Goal: Transaction & Acquisition: Register for event/course

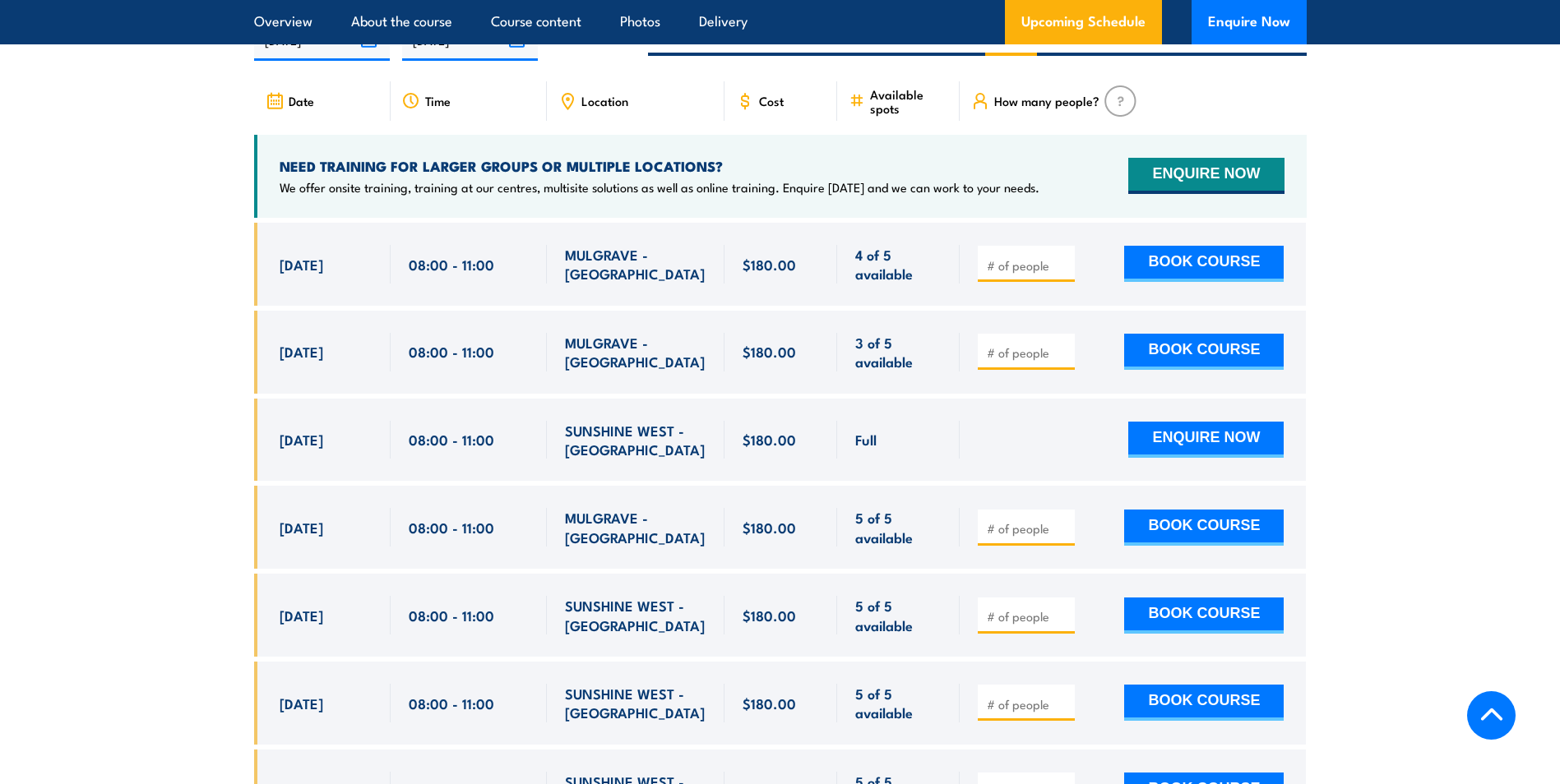
scroll to position [2922, 0]
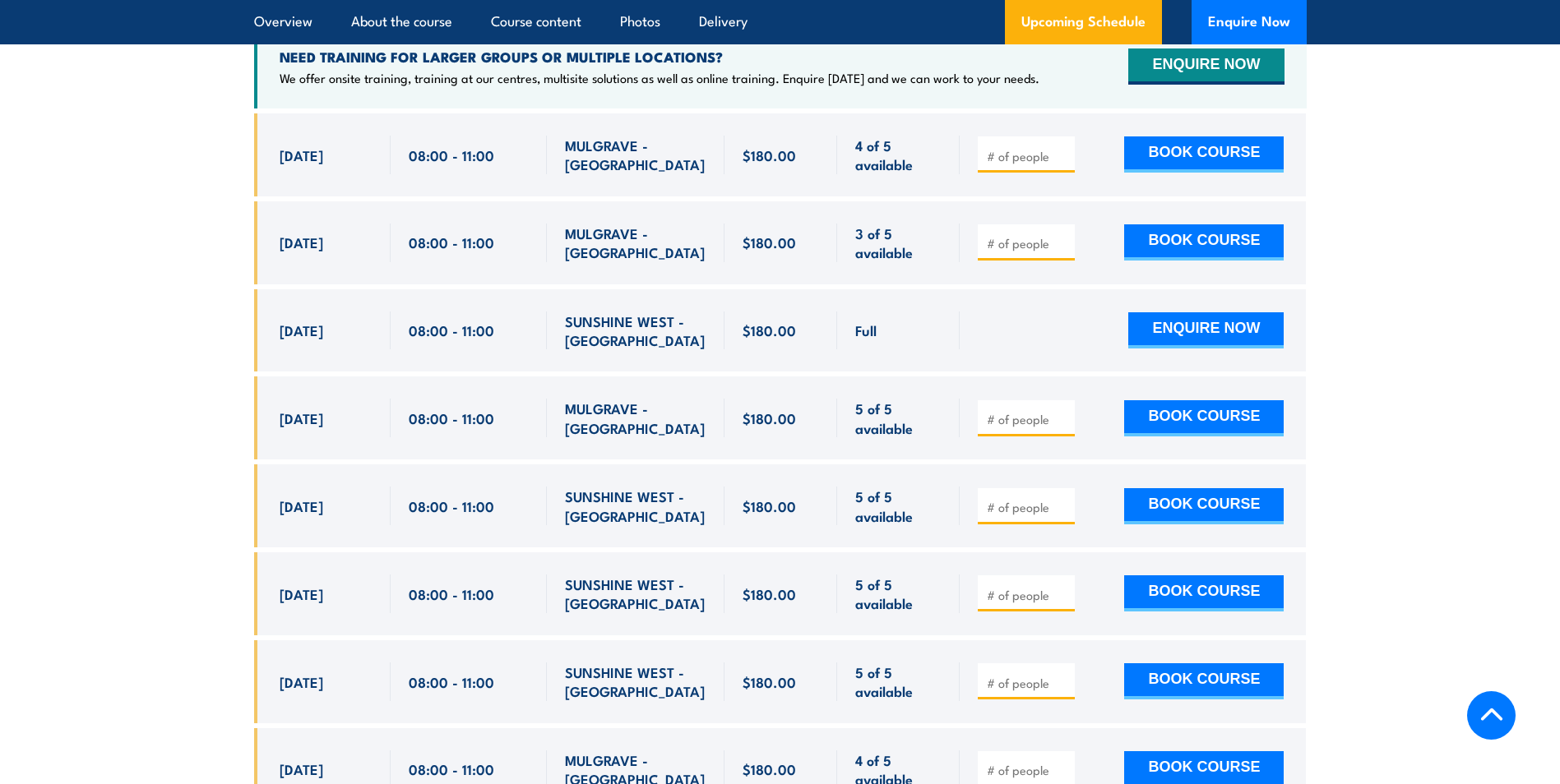
click at [1053, 587] on input "number" at bounding box center [1027, 595] width 82 height 17
click at [1061, 587] on input "1" at bounding box center [1027, 595] width 82 height 17
type input "2"
click at [1061, 587] on input "2" at bounding box center [1027, 595] width 82 height 17
click at [1161, 575] on button "BOOK COURSE" at bounding box center [1204, 593] width 160 height 36
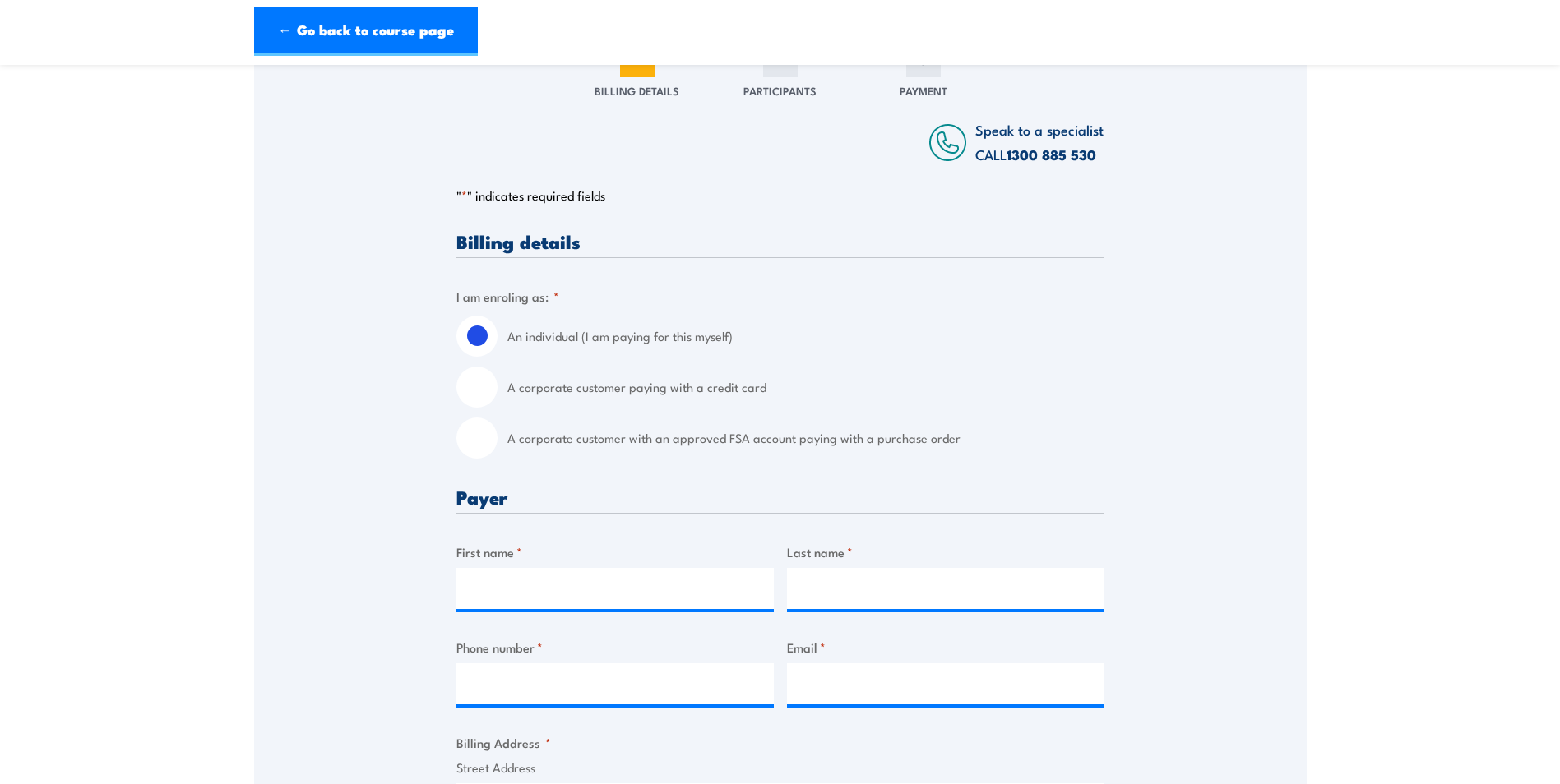
scroll to position [329, 0]
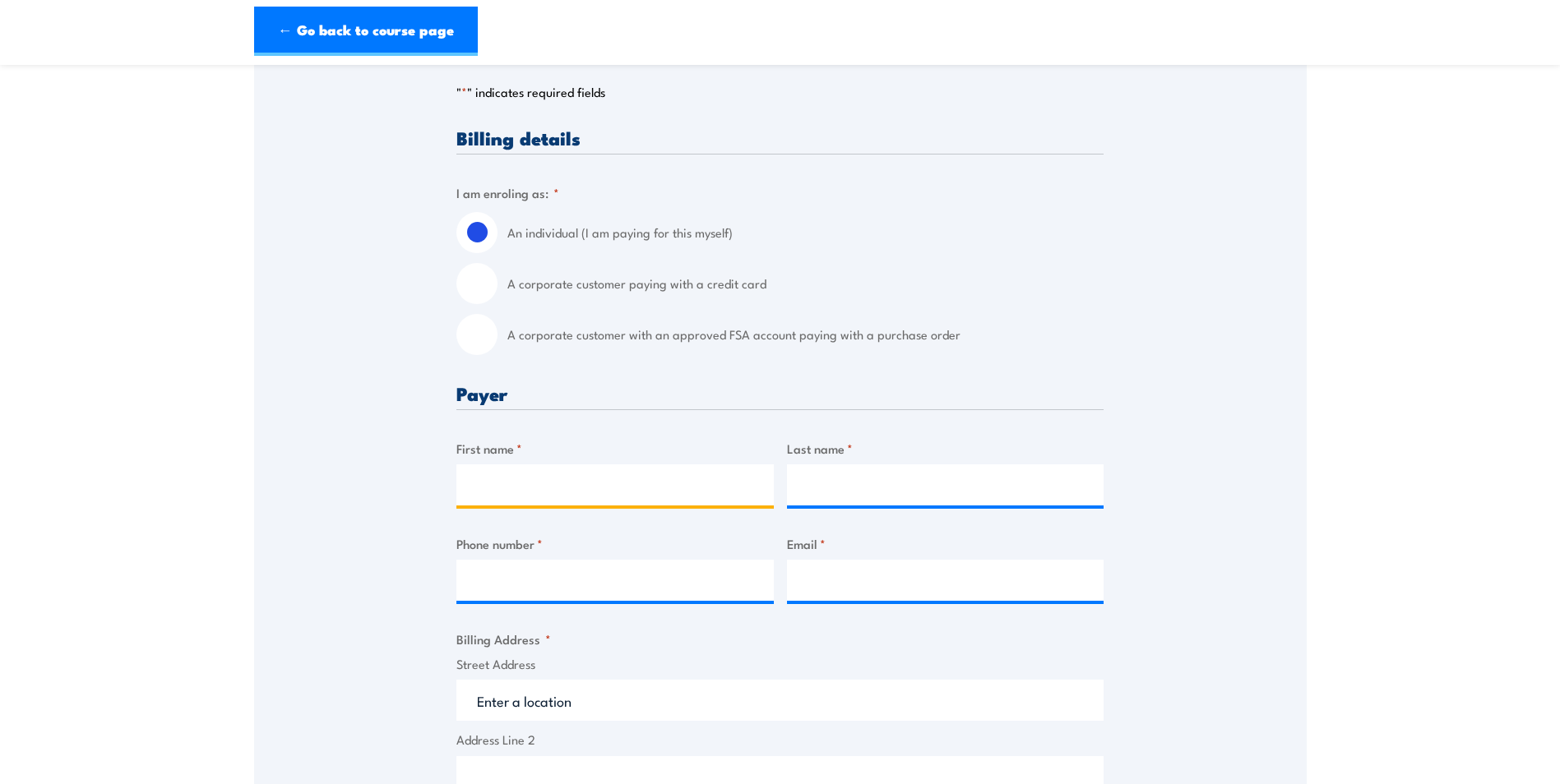
click at [524, 483] on input "First name *" at bounding box center [615, 485] width 317 height 41
type input "[PERSON_NAME]"
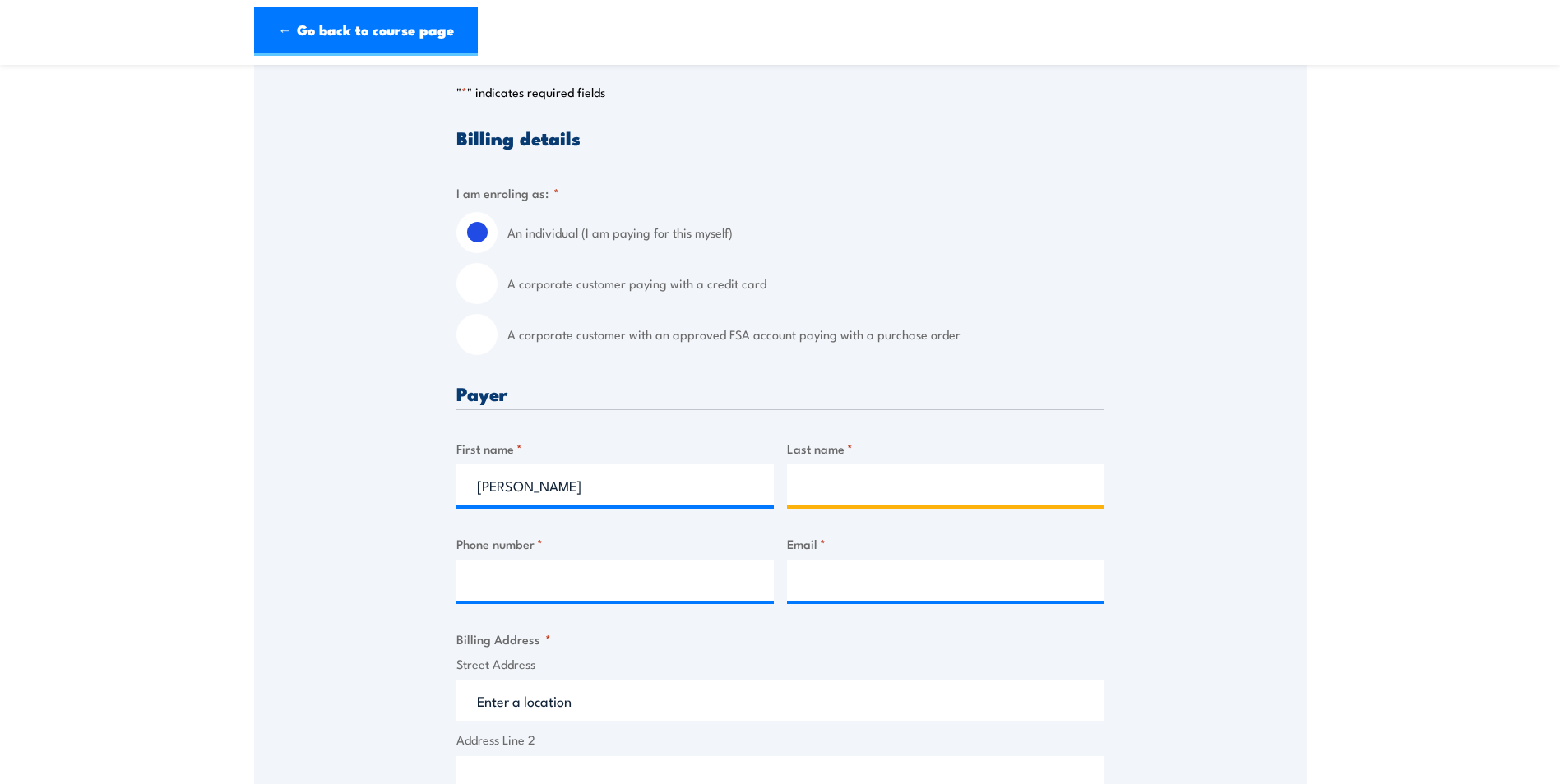
type input "Burbury"
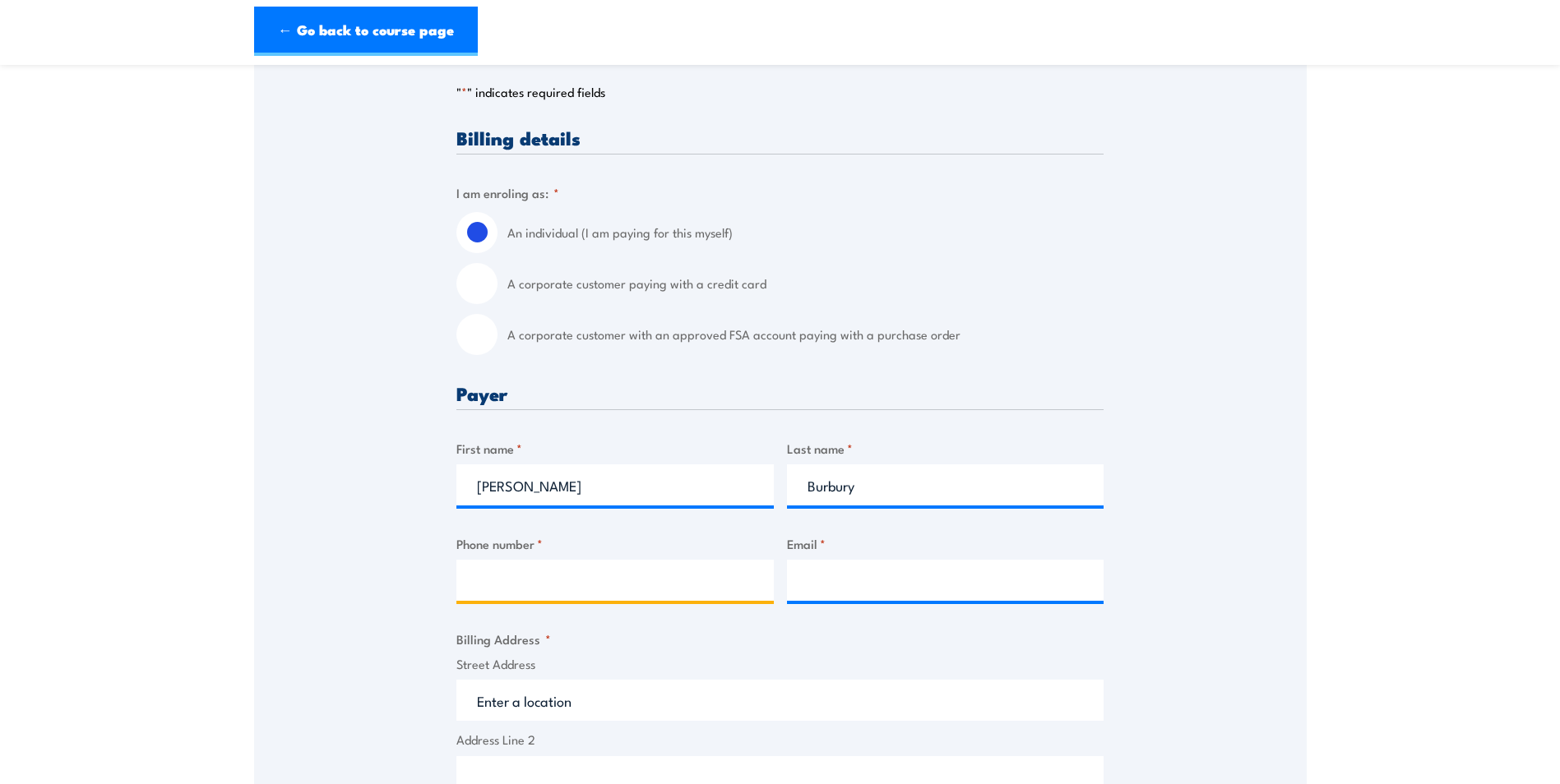
type input "0448736458"
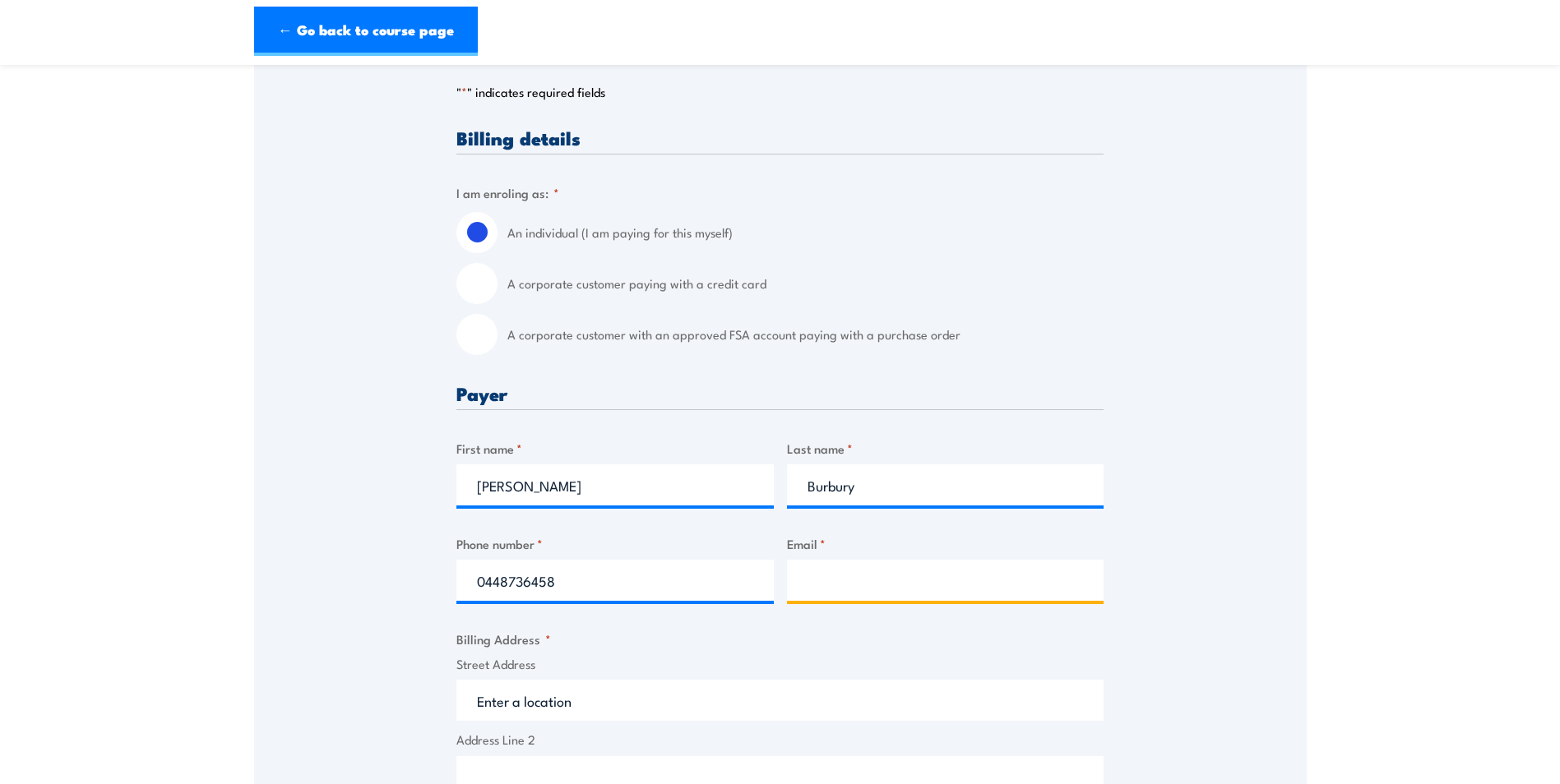
type input "[PERSON_NAME][EMAIL_ADDRESS][DOMAIN_NAME]"
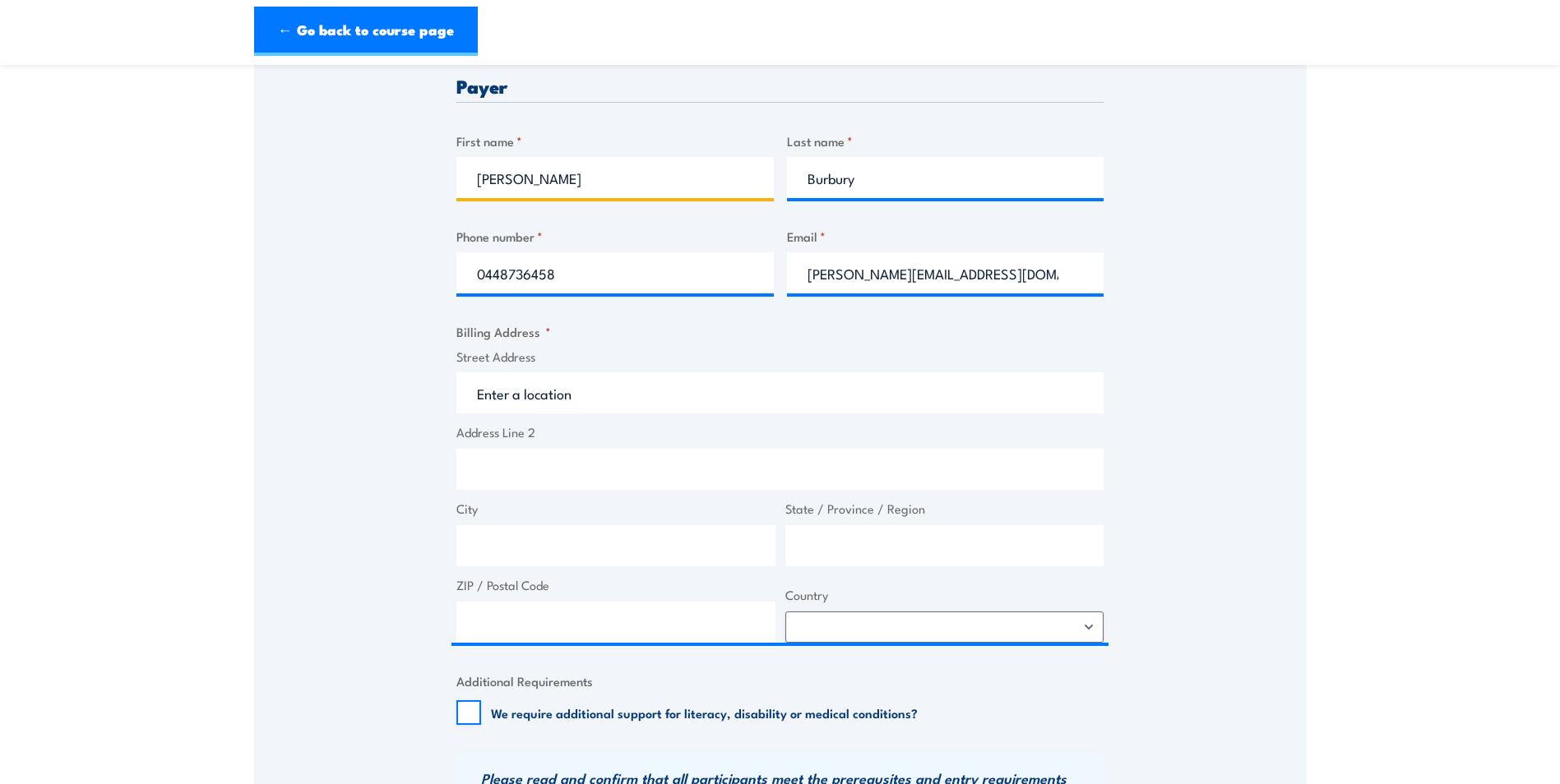
scroll to position [658, 0]
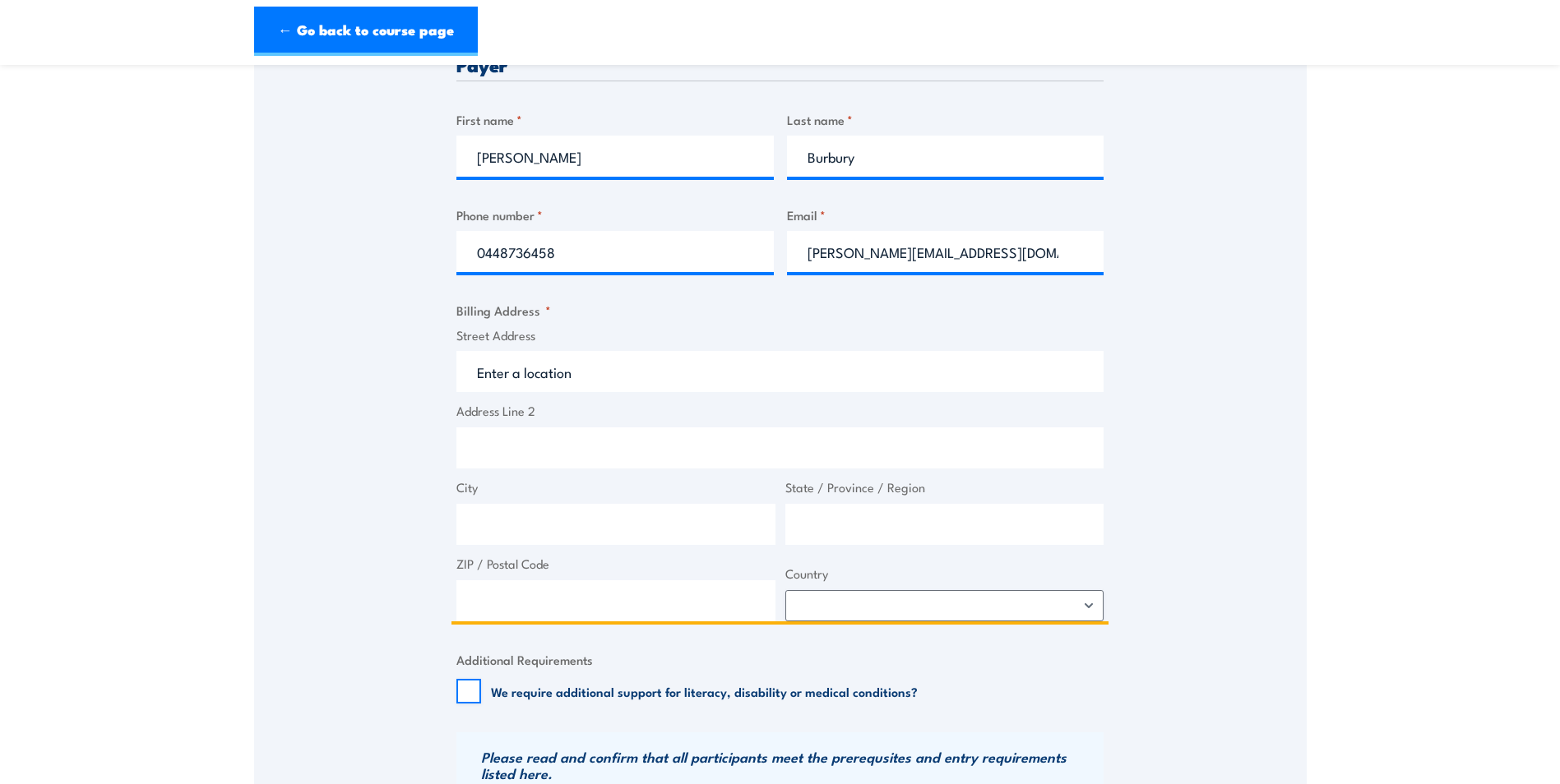
click at [658, 372] on input "Street Address" at bounding box center [780, 371] width 647 height 41
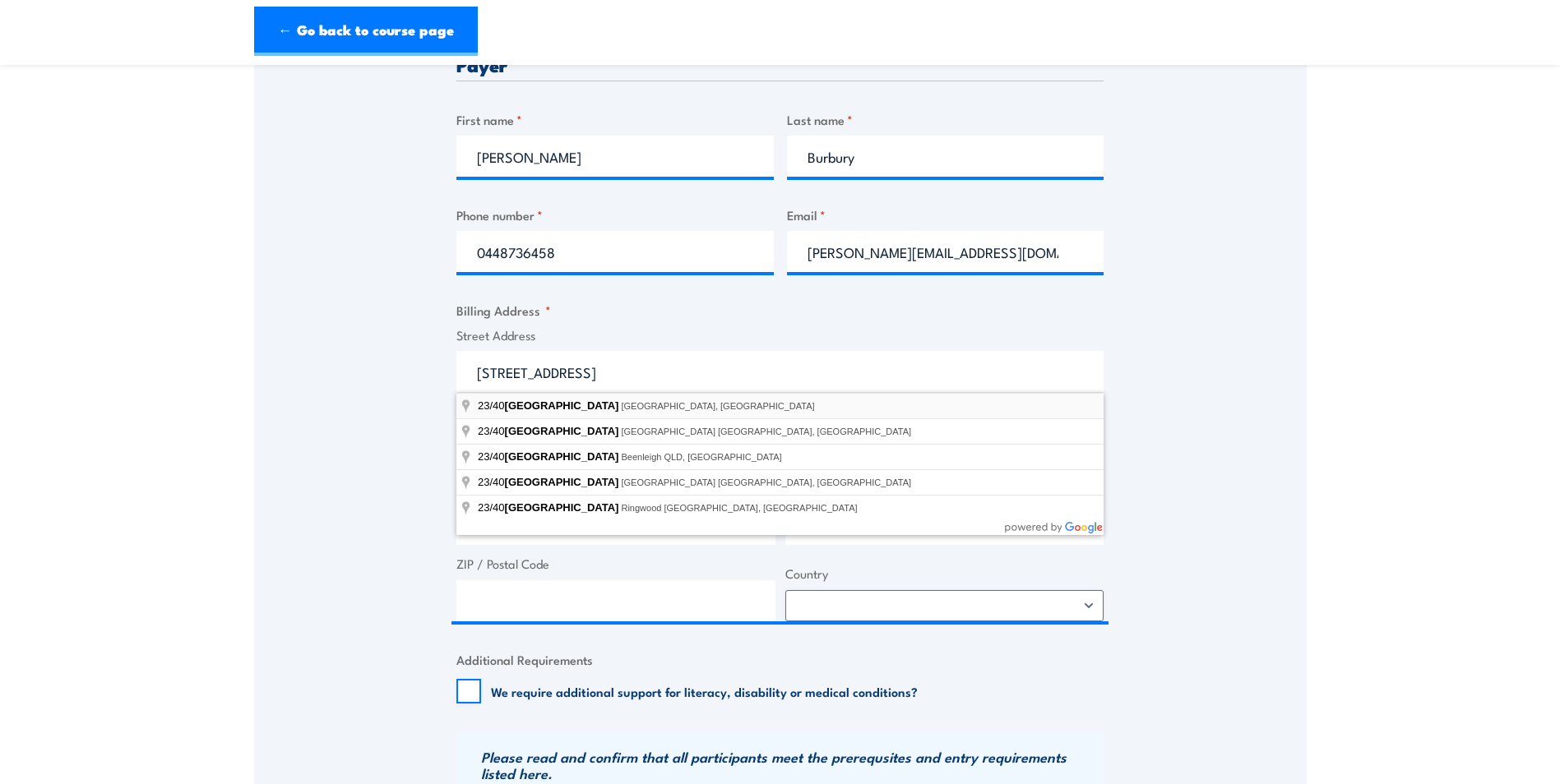
type input "[STREET_ADDRESS]"
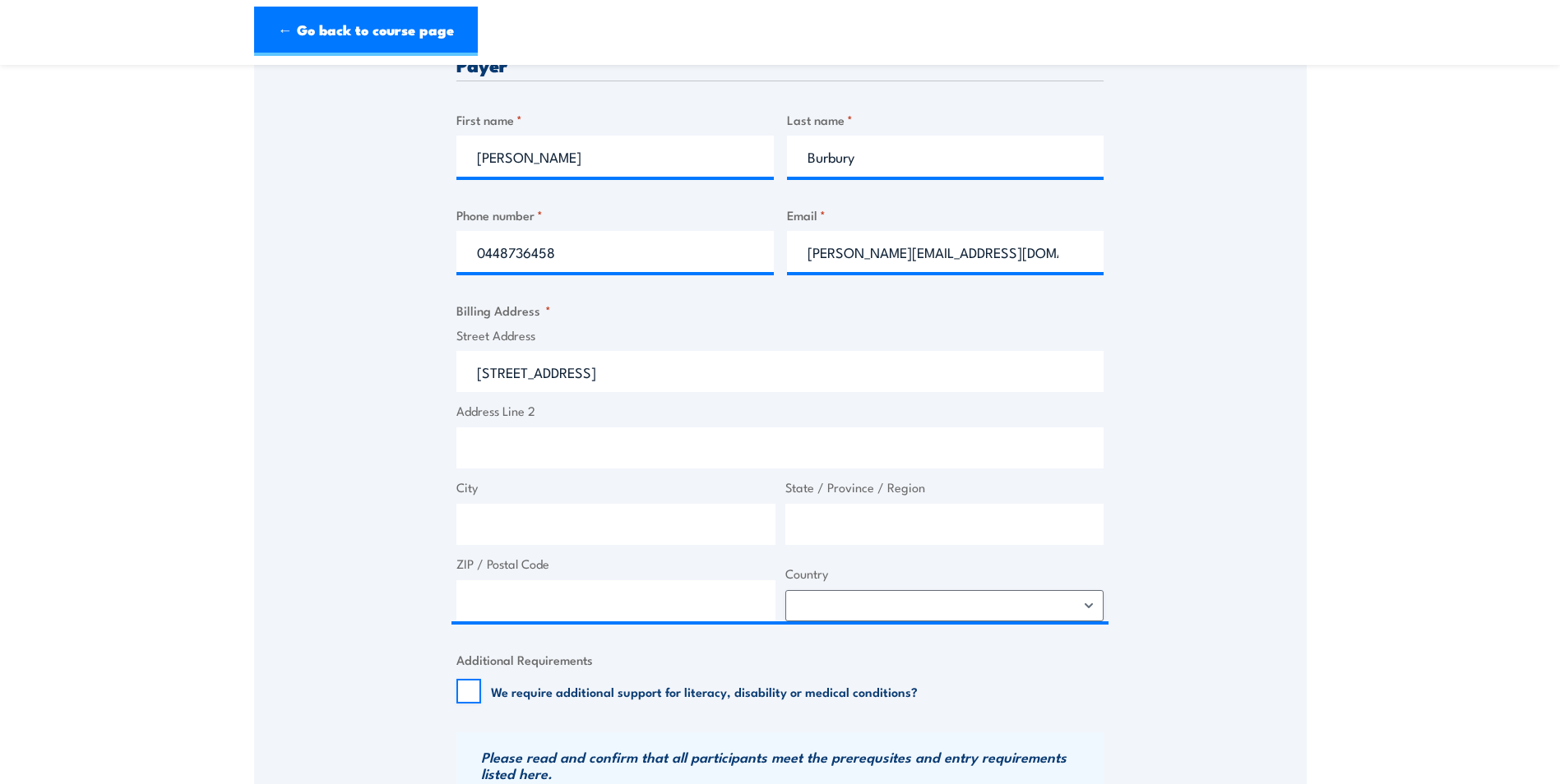
type input "City Rd"
type input "Southbank"
type input "Victoria"
type input "3006"
select select "[GEOGRAPHIC_DATA]"
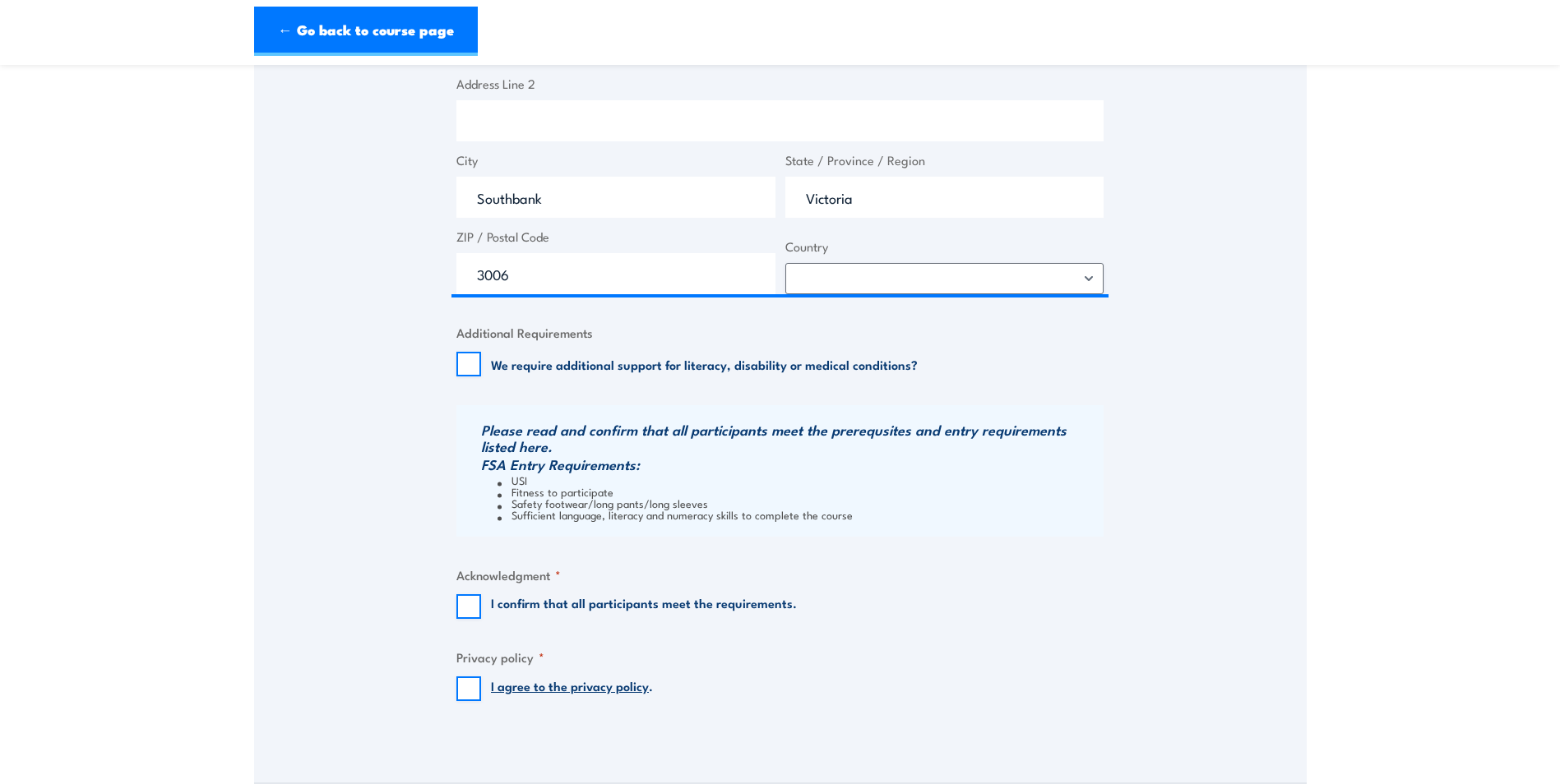
scroll to position [986, 0]
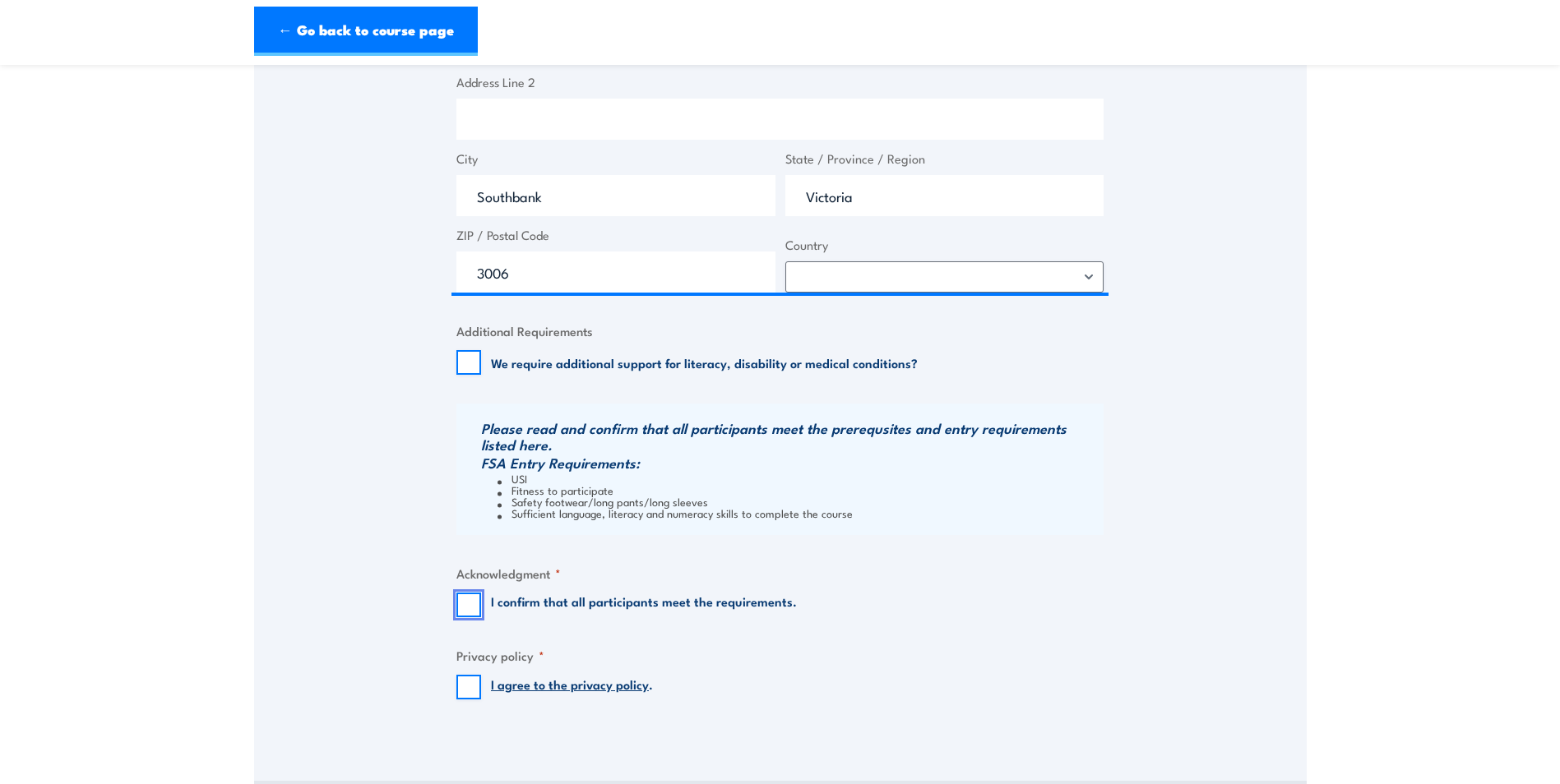
click at [476, 606] on input "I confirm that all participants meet the requirements." at bounding box center [468, 605] width 25 height 25
checkbox input "true"
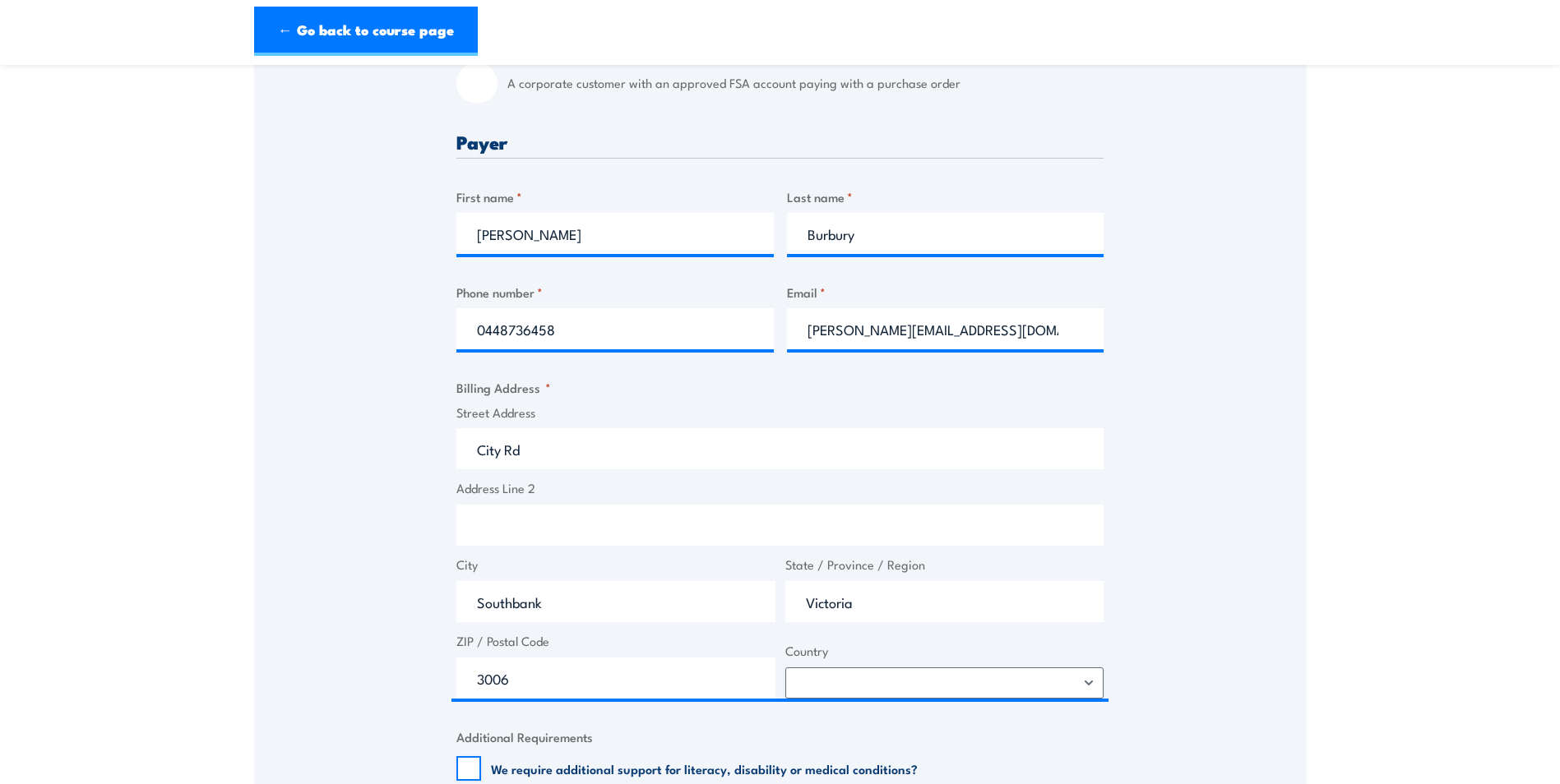
scroll to position [575, 0]
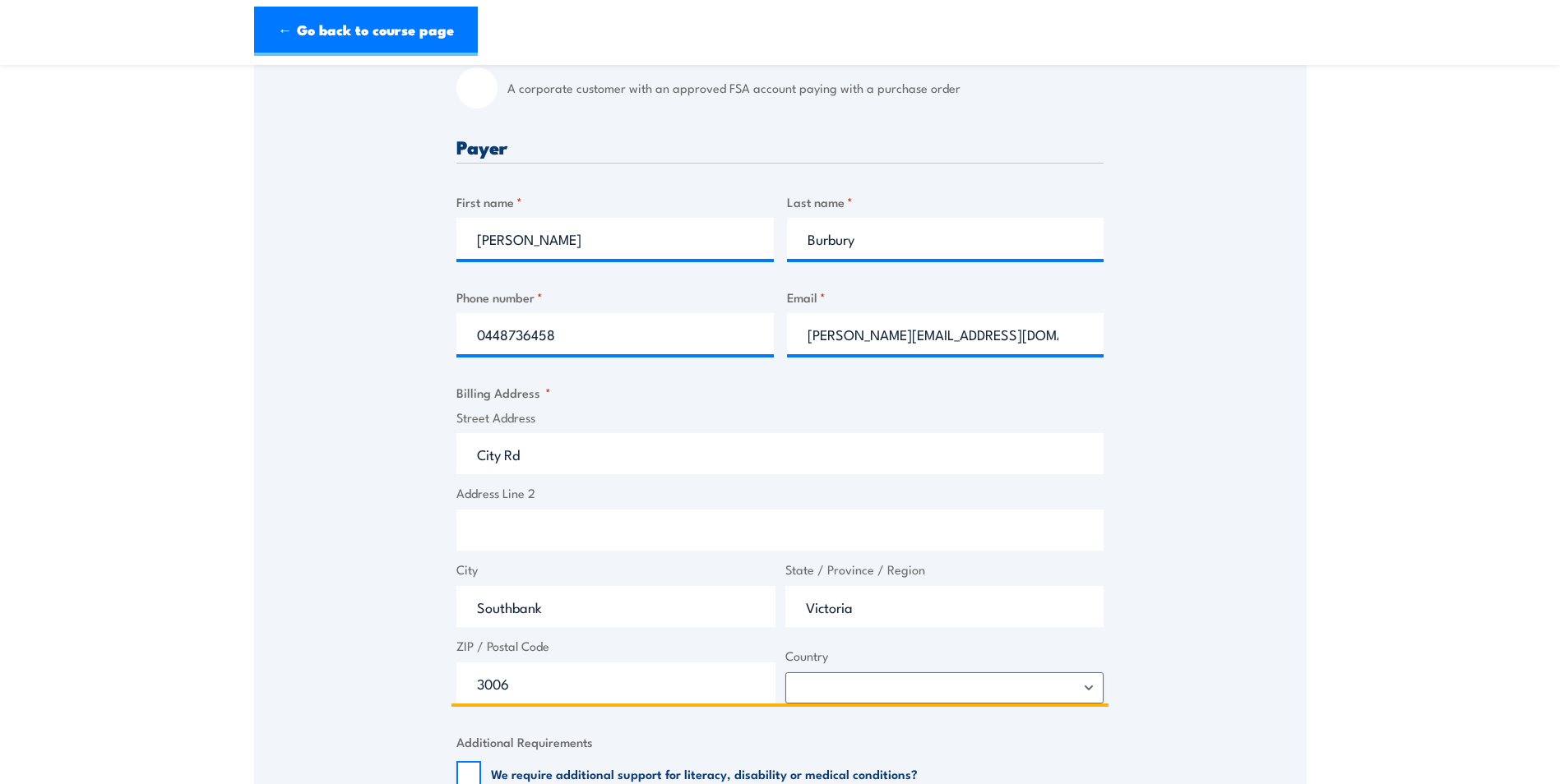
click at [470, 454] on input "City Rd" at bounding box center [780, 454] width 647 height 41
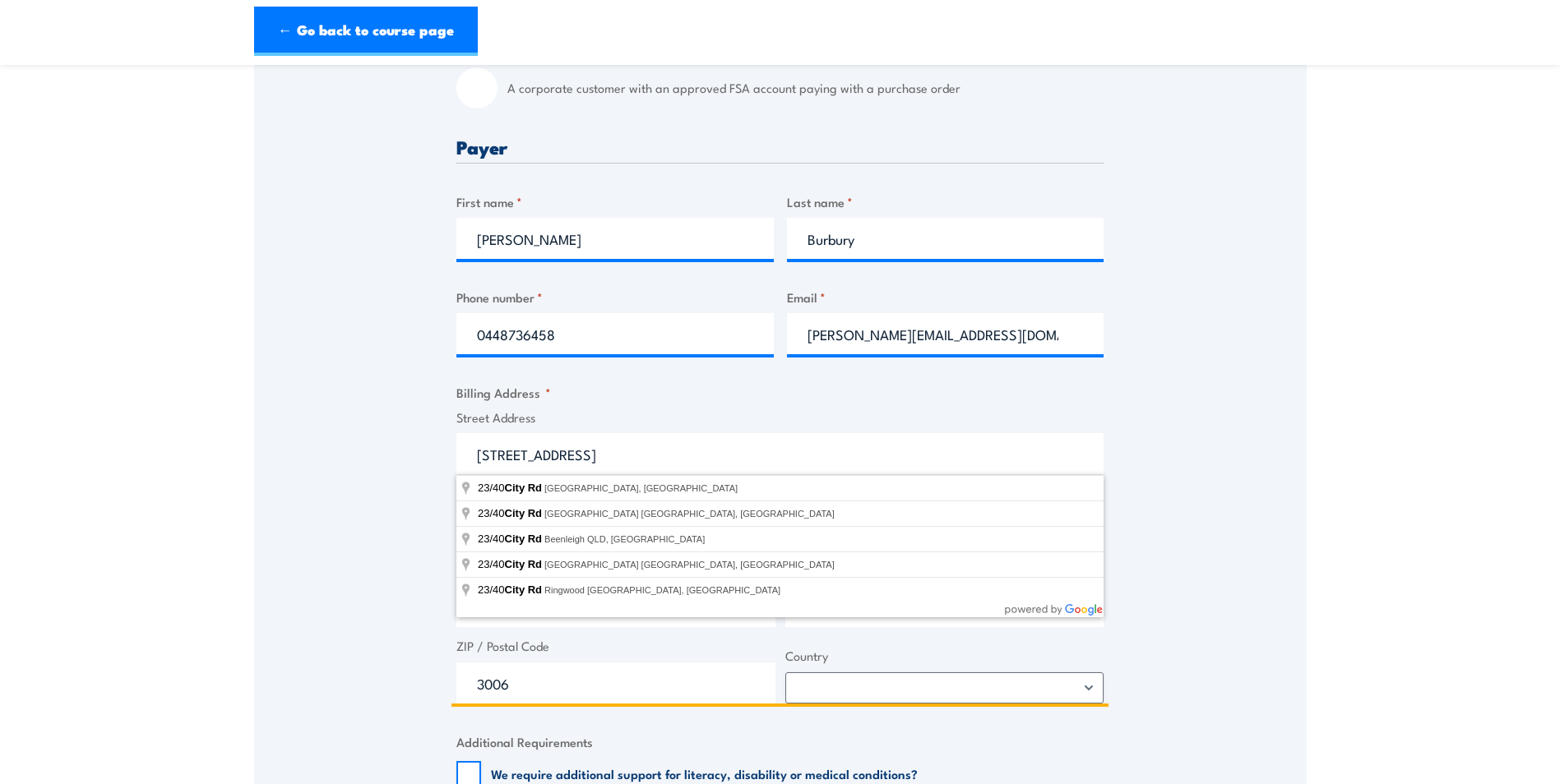
click at [1022, 472] on input "[STREET_ADDRESS]" at bounding box center [780, 454] width 647 height 41
type input "[STREET_ADDRESS]"
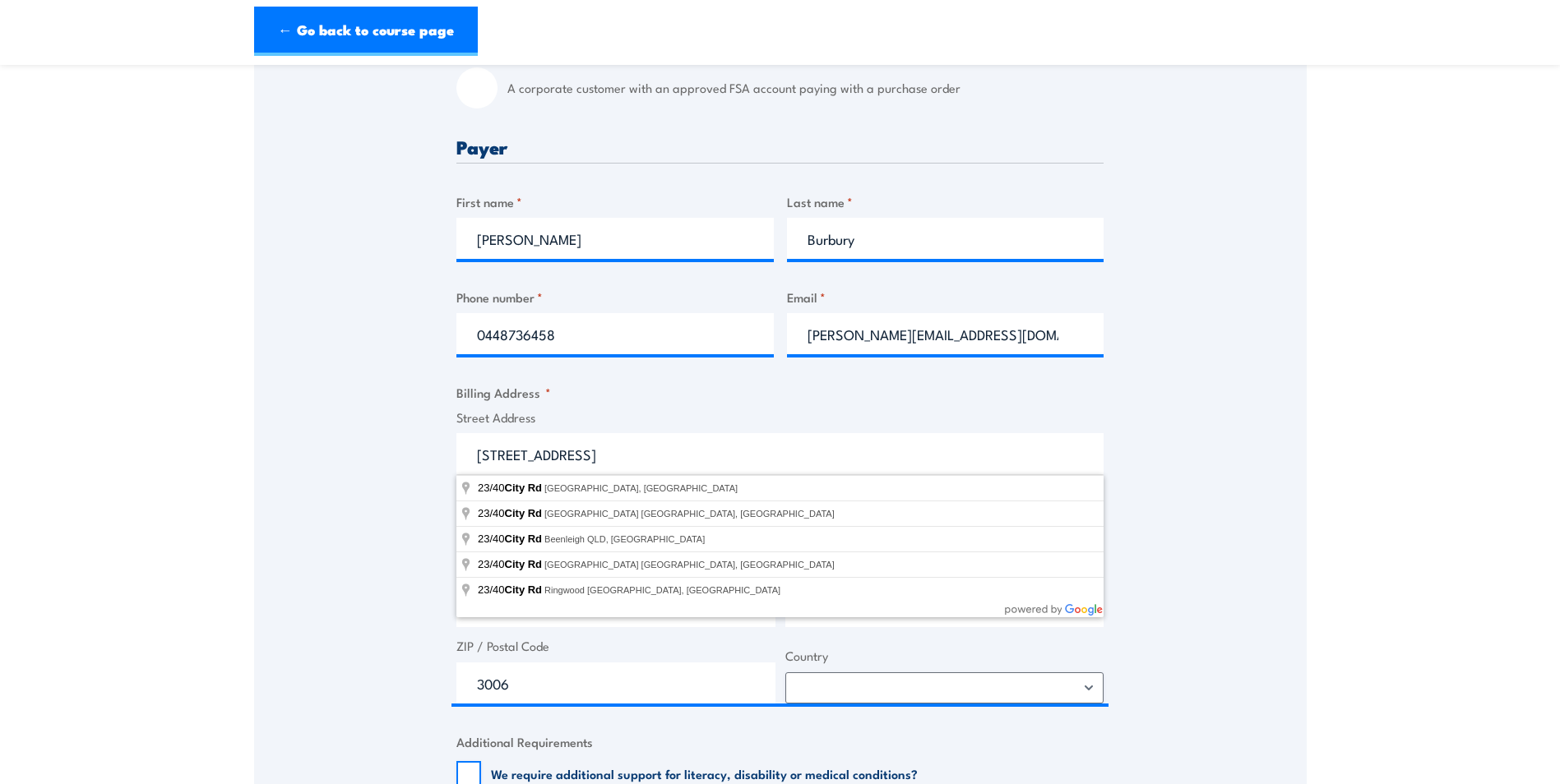
click at [1216, 449] on div "Speak to a specialist CALL [PHONE_NUMBER] CALL [PHONE_NUMBER] " * " indicates r…" at bounding box center [780, 427] width 1052 height 1436
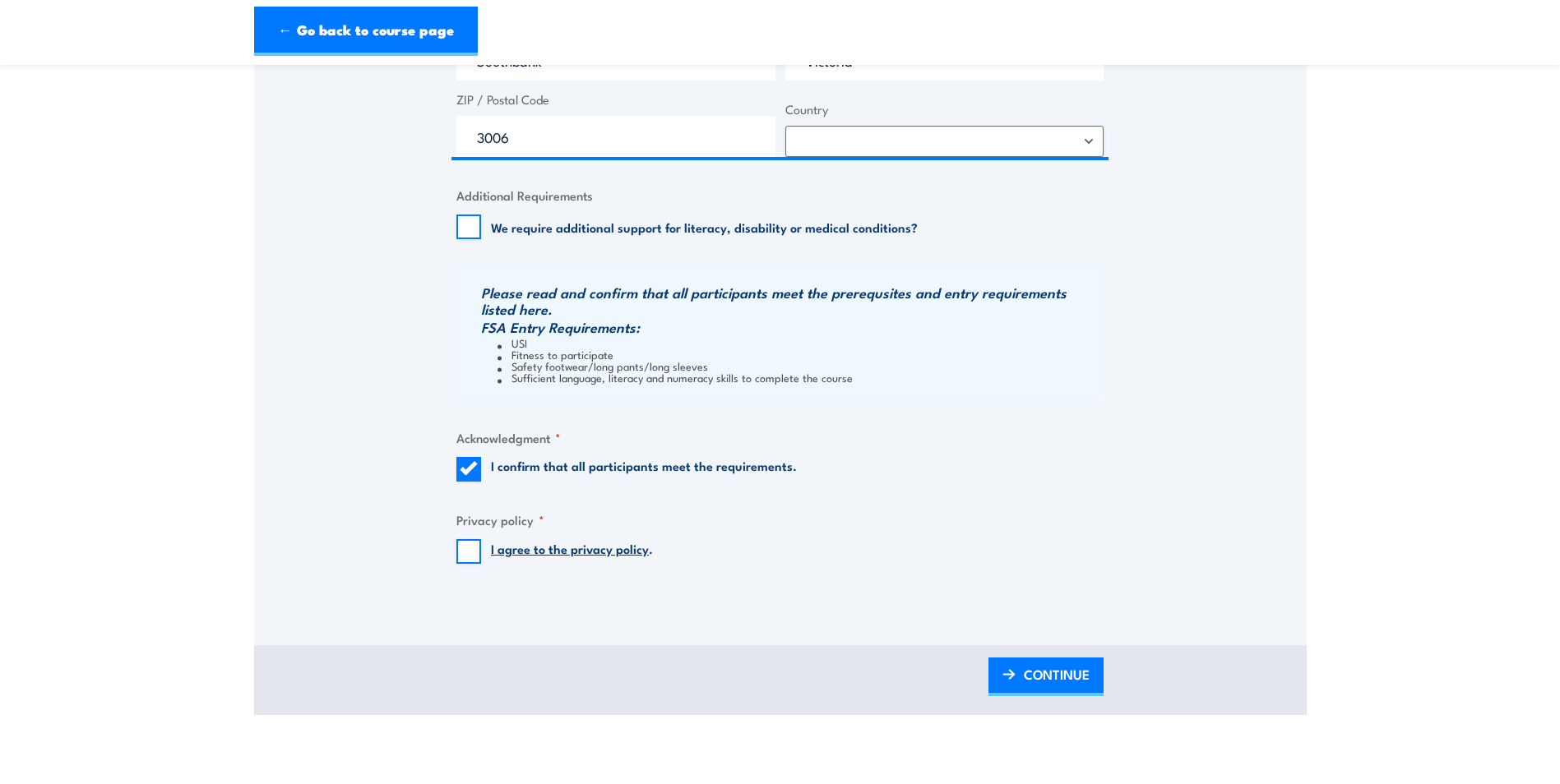
scroll to position [1150, 0]
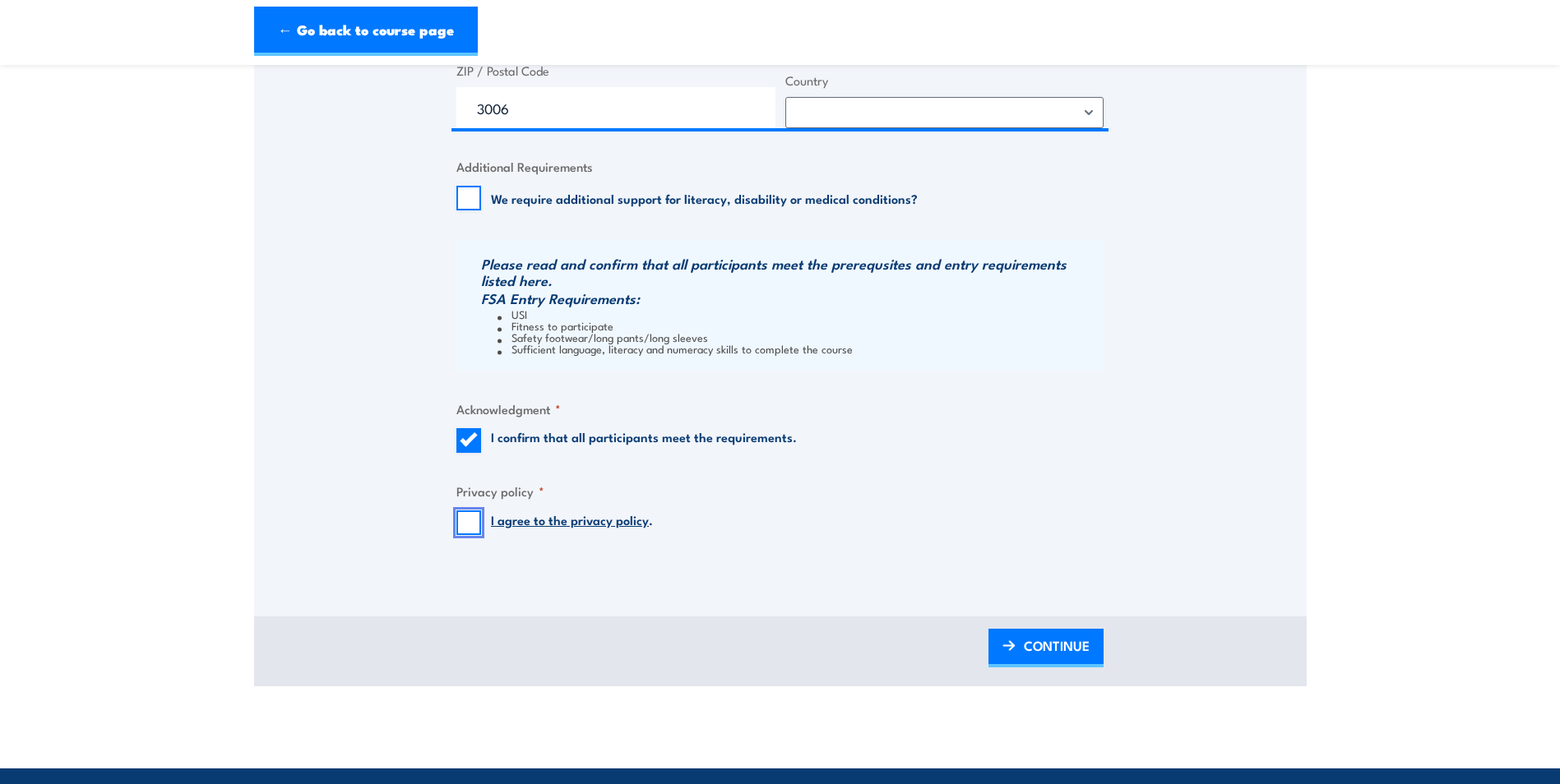
click at [476, 529] on input "I agree to the privacy policy ." at bounding box center [468, 522] width 25 height 25
checkbox input "true"
click at [1028, 655] on span "CONTINUE" at bounding box center [1056, 645] width 66 height 43
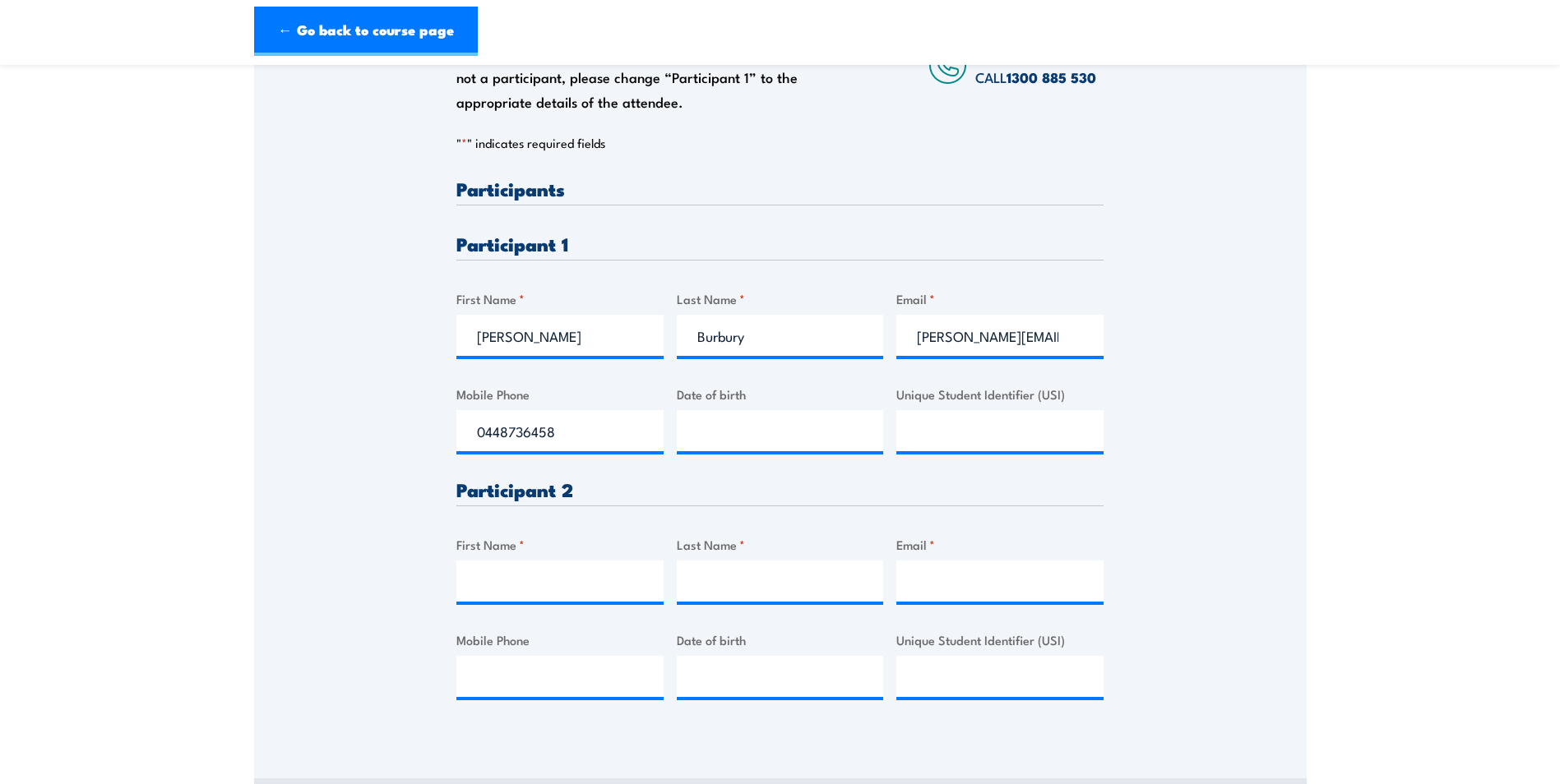
scroll to position [329, 0]
click at [748, 430] on input "__/__/____" at bounding box center [780, 429] width 207 height 41
type input "[DATE]"
click at [1036, 437] on input "Unique Student Identifier (USI)" at bounding box center [1000, 429] width 207 height 41
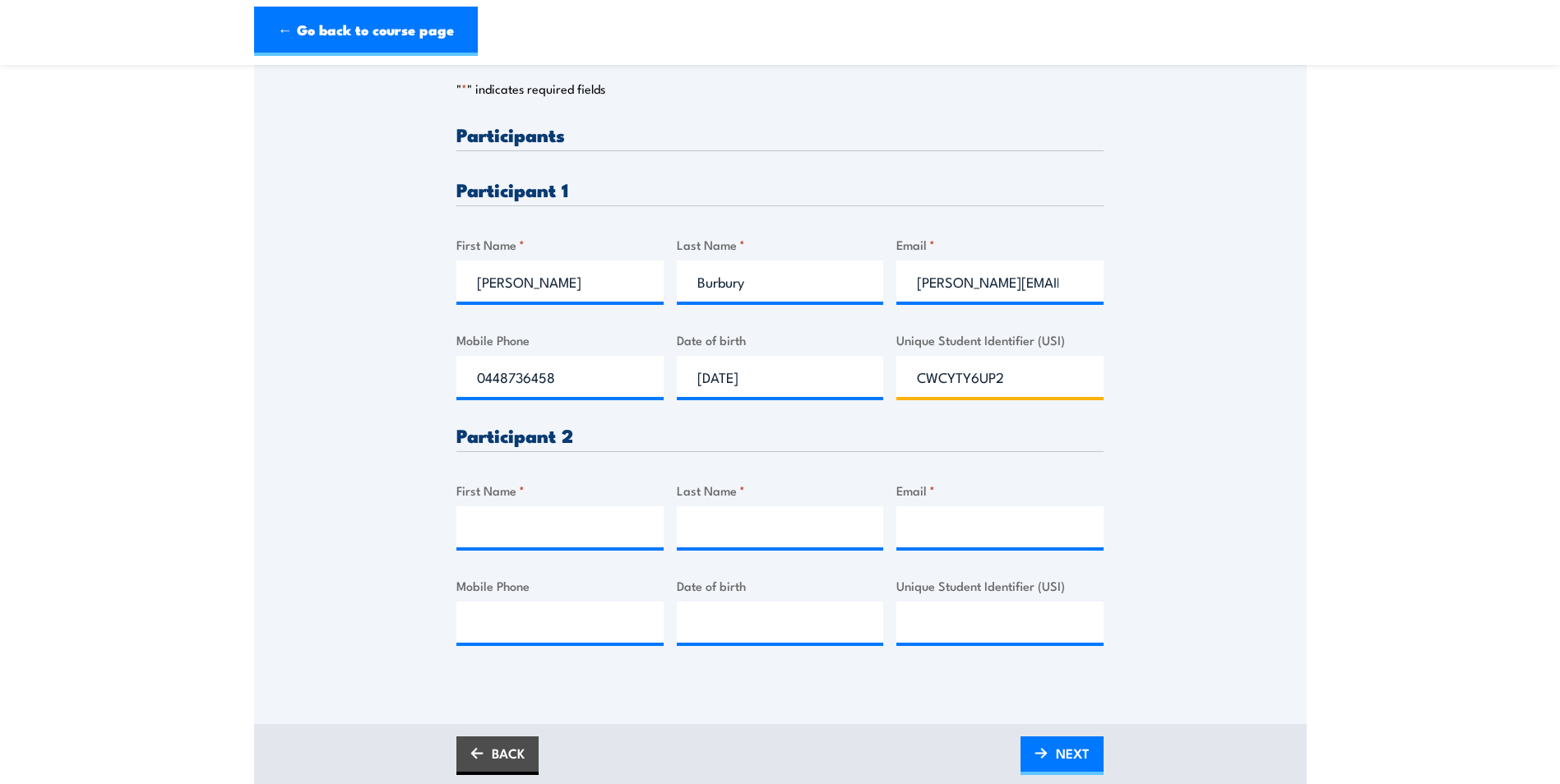
scroll to position [411, 0]
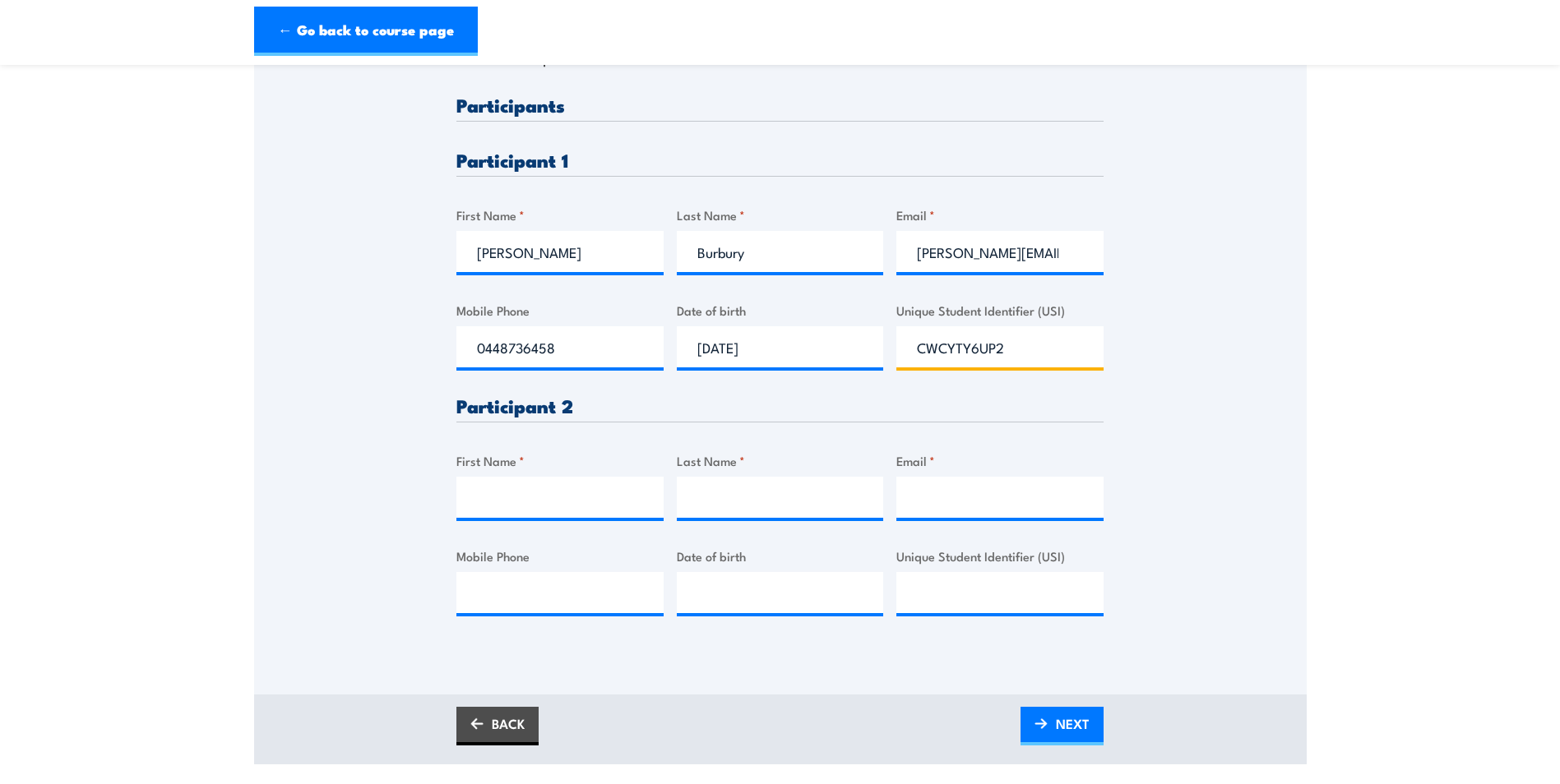
type input "CWCYTY6UP2"
click at [555, 503] on input "First Name *" at bounding box center [560, 497] width 207 height 41
type input "Jack"
click at [723, 509] on input "Last Name *" at bounding box center [780, 497] width 207 height 41
type input "[PERSON_NAME]"
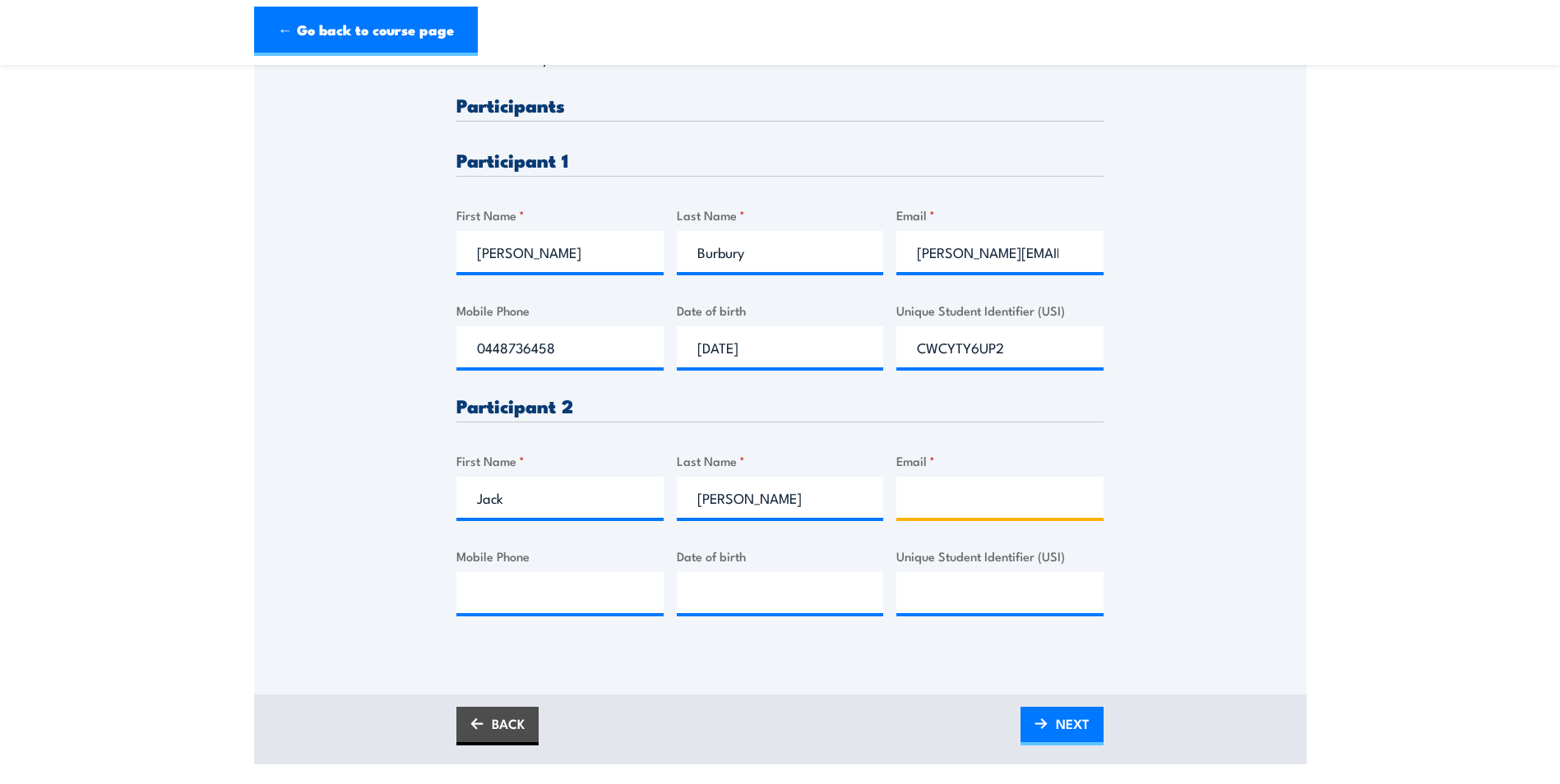
click at [1015, 505] on input "Email *" at bounding box center [1000, 497] width 207 height 41
click at [1071, 504] on input "[EMAIL_ADDRESS][PERSON_NAME][DOMAIN_NAME]" at bounding box center [1000, 497] width 207 height 41
type input "[EMAIL_ADDRESS][PERSON_NAME][DOMAIN_NAME]"
click at [1332, 536] on section "Fire Extinguisher Training [DATE] 08:00 2" at bounding box center [780, 218] width 1560 height 1093
click at [1001, 345] on input "CWCYTY6UP2" at bounding box center [1000, 347] width 207 height 41
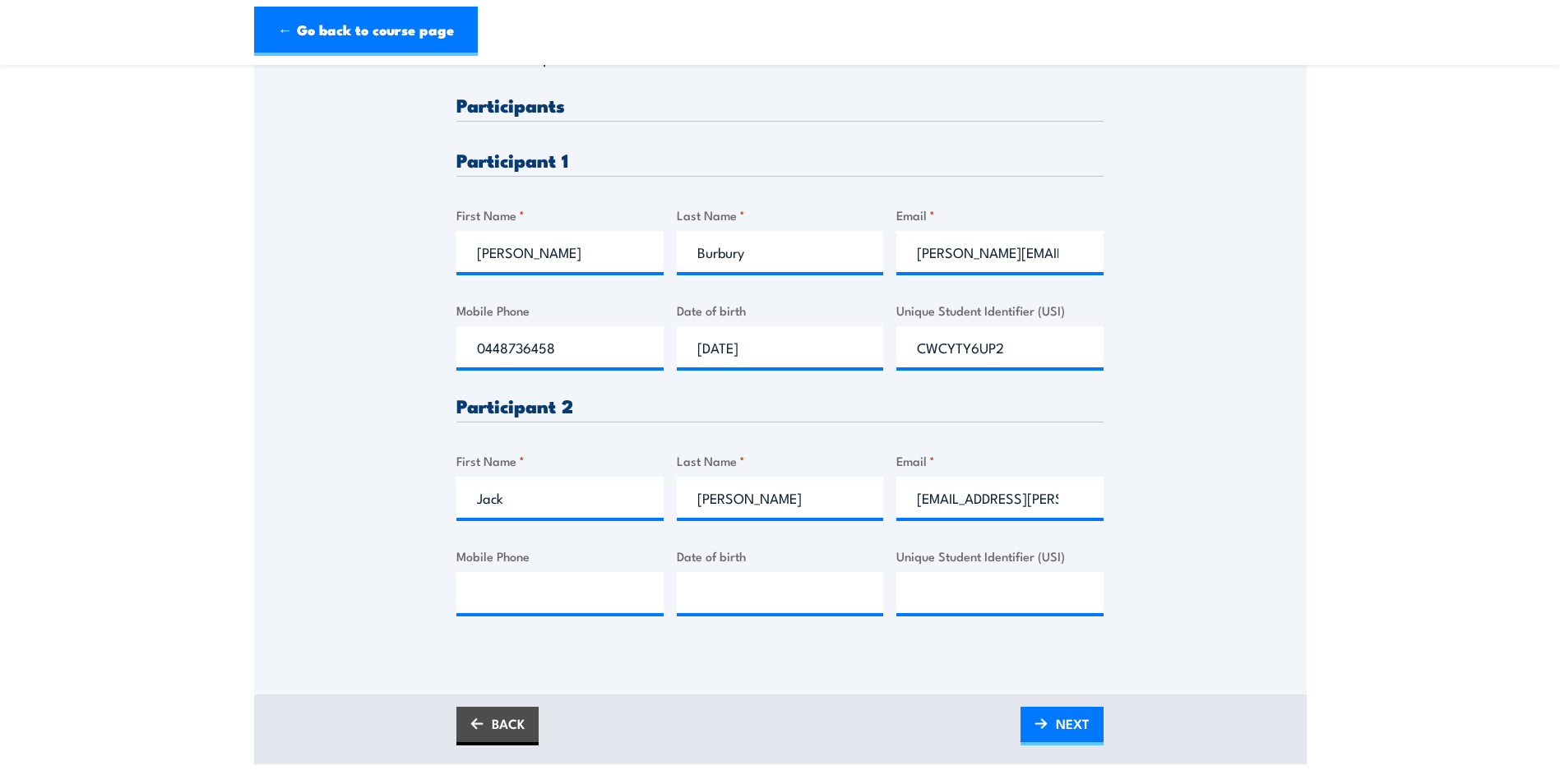
click at [1315, 546] on section "Fire Extinguisher Training [DATE] 08:00 2" at bounding box center [780, 218] width 1560 height 1093
click at [962, 592] on input "Unique Student Identifier (USI)" at bounding box center [1000, 593] width 207 height 41
click at [763, 602] on input "__/__/____" at bounding box center [780, 593] width 207 height 41
click at [818, 599] on input "__/__/____" at bounding box center [780, 593] width 207 height 41
drag, startPoint x: 786, startPoint y: 600, endPoint x: 773, endPoint y: 588, distance: 17.7
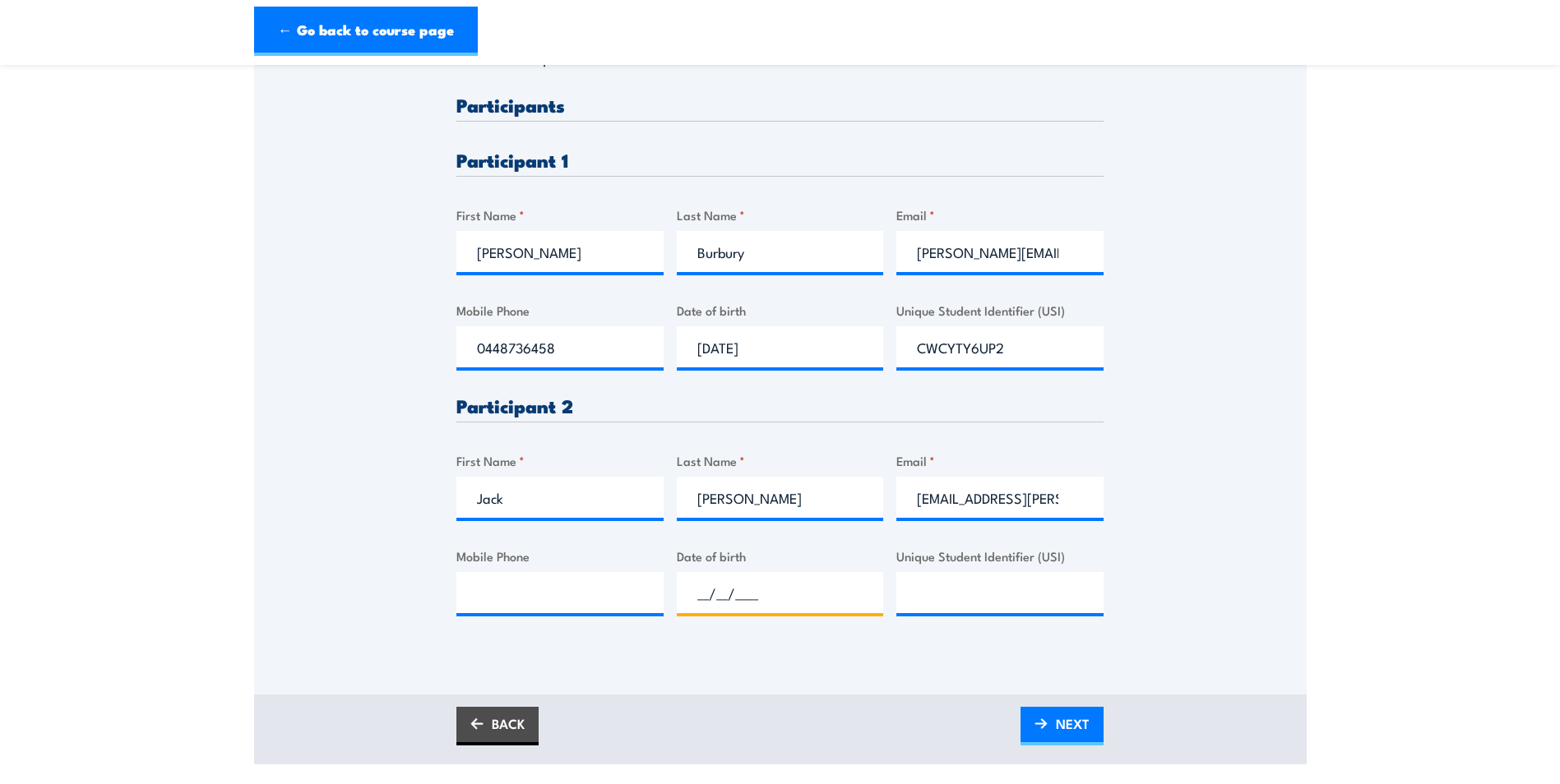
click at [773, 588] on input "__/__/____" at bounding box center [780, 593] width 207 height 41
click at [713, 592] on input "__/__/____" at bounding box center [780, 593] width 207 height 41
click at [705, 589] on input "__/__/____" at bounding box center [780, 593] width 207 height 41
type input "[DATE]"
click at [1174, 607] on div "Please provide names and contact details for each of the participants below. No…" at bounding box center [780, 261] width 1052 height 774
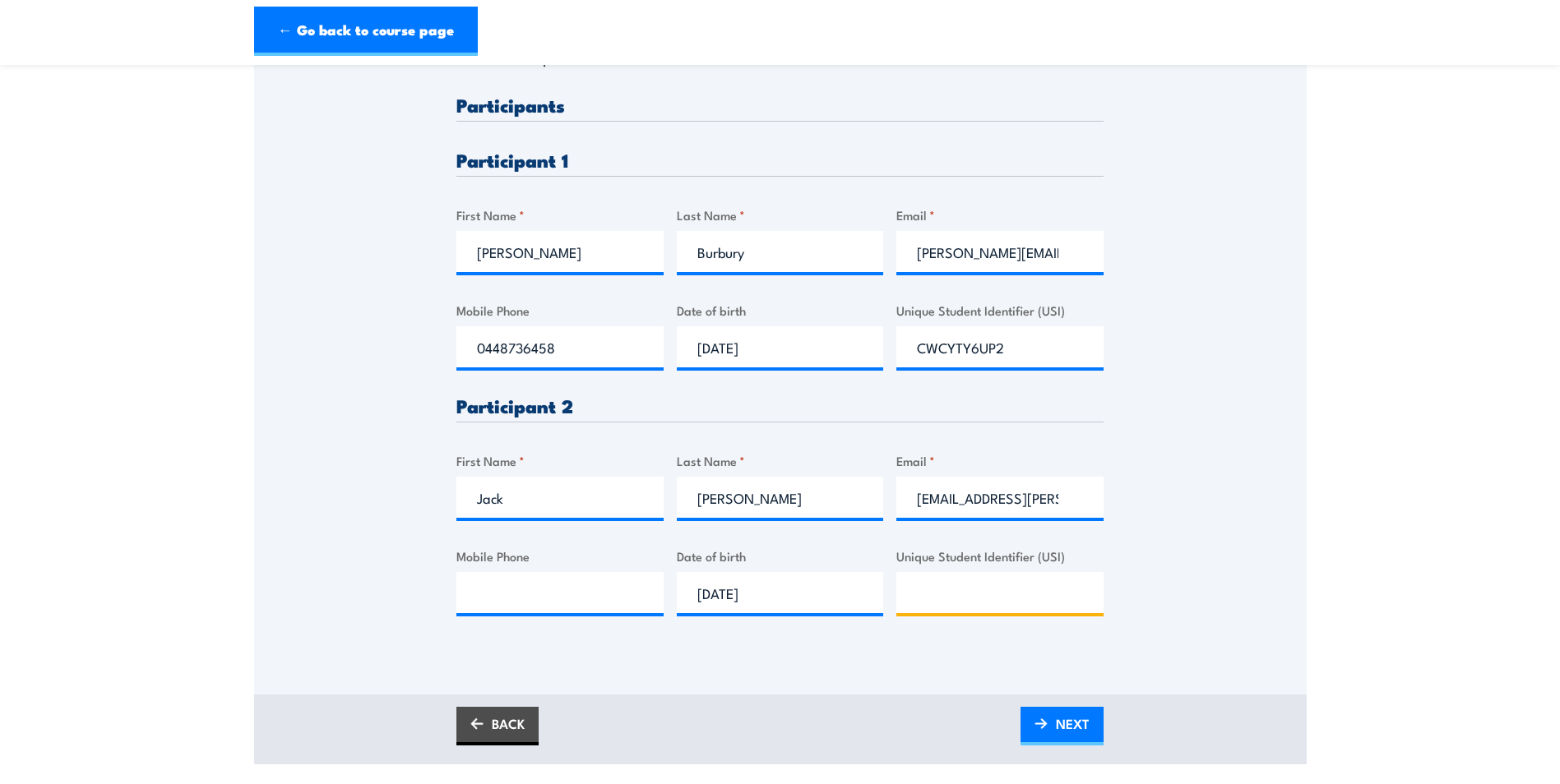
click at [1033, 598] on input "Unique Student Identifier (USI)" at bounding box center [1000, 593] width 207 height 41
click at [1343, 583] on section "Fire Extinguisher Training [DATE] 08:00 2" at bounding box center [780, 218] width 1560 height 1093
click at [545, 588] on input "Mobile Phone" at bounding box center [560, 593] width 207 height 41
click at [1294, 491] on div "Please provide names and contact details for each of the participants below. No…" at bounding box center [780, 261] width 1052 height 774
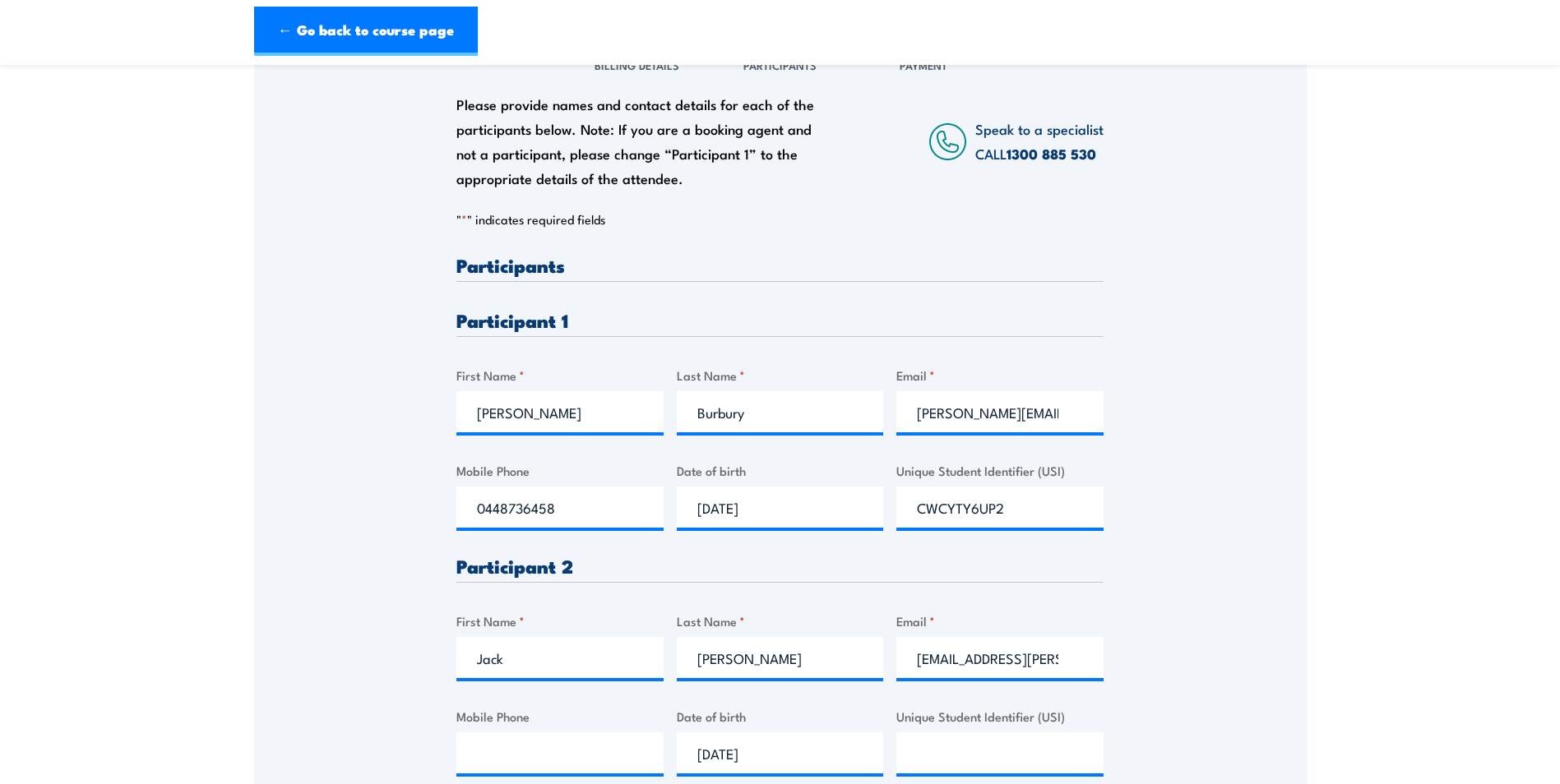
scroll to position [493, 0]
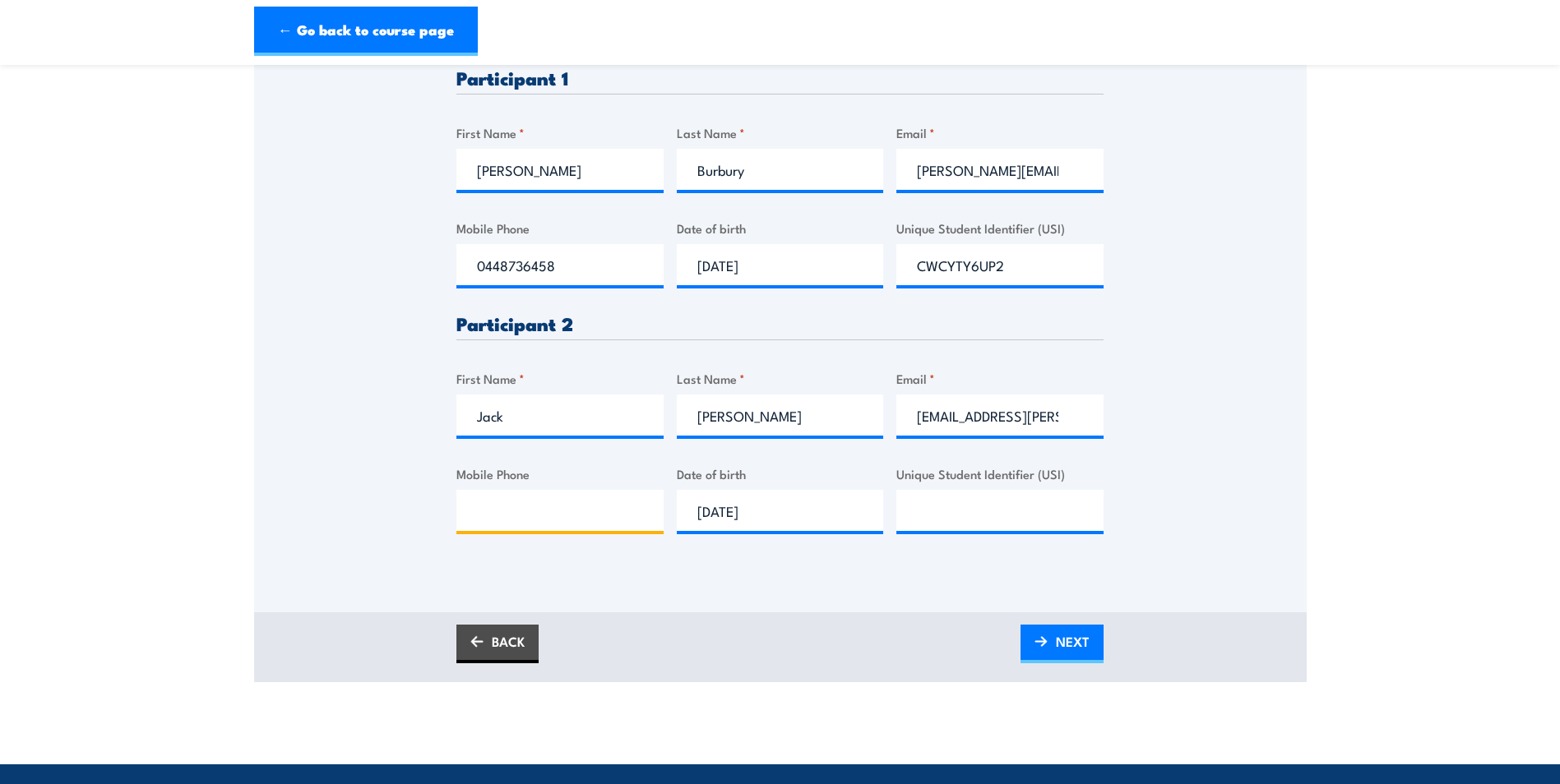
click at [545, 524] on input "Mobile Phone" at bounding box center [560, 510] width 207 height 41
type input "0488507491"
click at [999, 512] on input "Unique Student Identifier (USI)" at bounding box center [1000, 510] width 207 height 41
type input "EEZG6S4WTW"
click at [1067, 638] on span "NEXT" at bounding box center [1072, 641] width 34 height 43
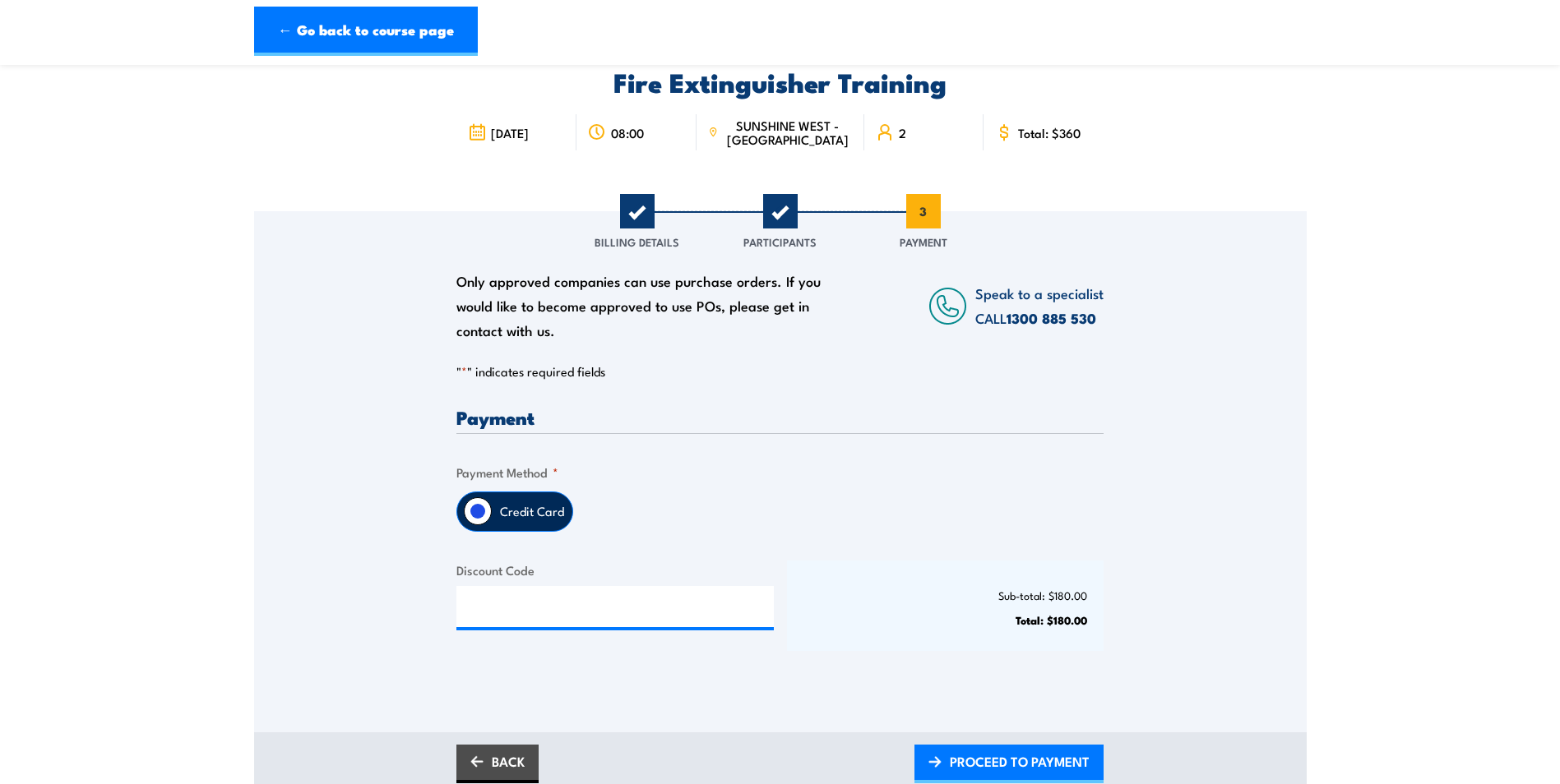
scroll to position [164, 0]
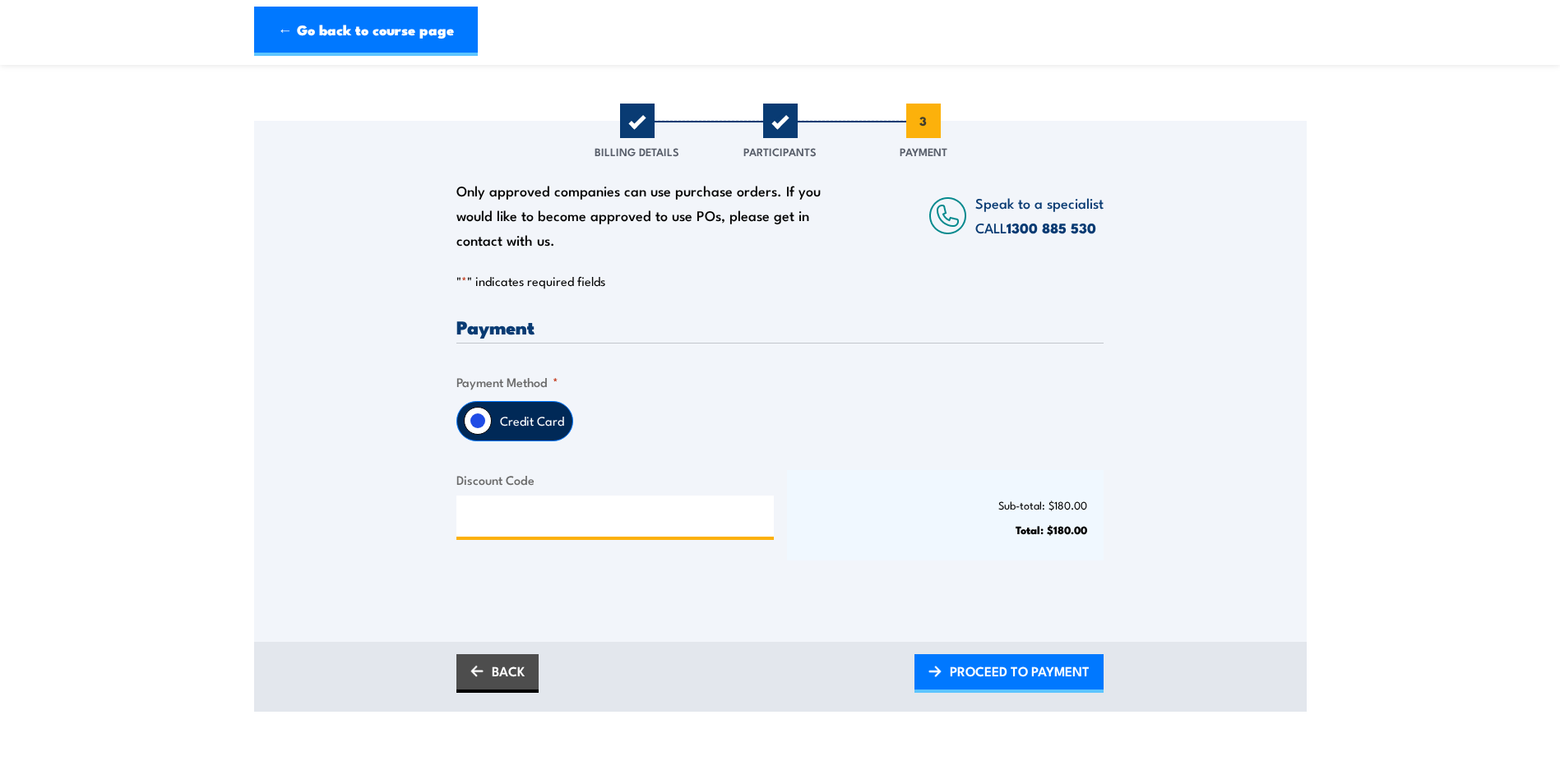
click at [549, 534] on input "Discount Code" at bounding box center [615, 516] width 317 height 41
click at [539, 413] on label "Credit Card" at bounding box center [532, 421] width 81 height 38
click at [492, 413] on input "Credit Card" at bounding box center [478, 421] width 28 height 28
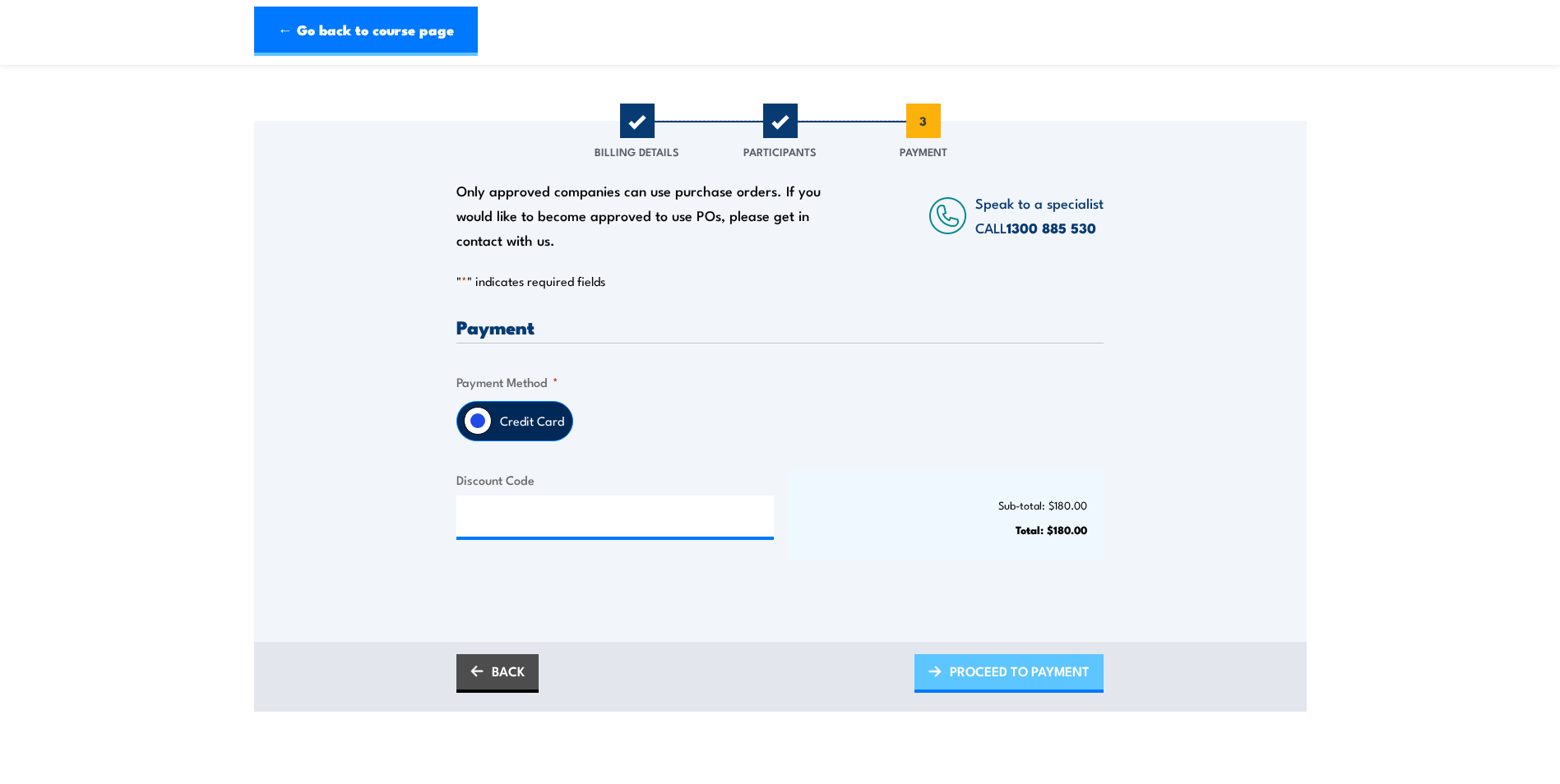
click at [987, 672] on span "PROCEED TO PAYMENT" at bounding box center [1020, 671] width 140 height 43
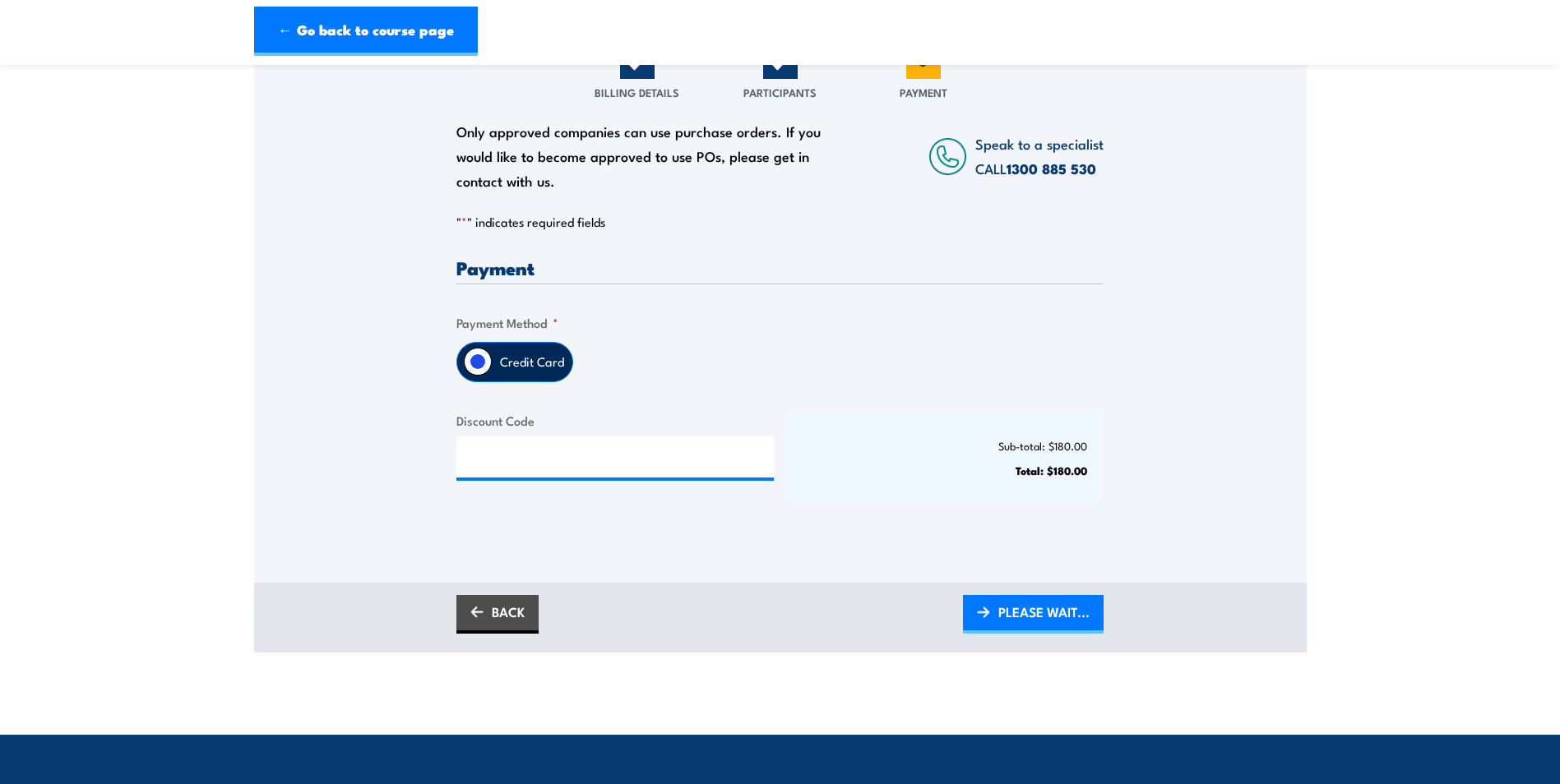
scroll to position [0, 0]
